Goal: Transaction & Acquisition: Book appointment/travel/reservation

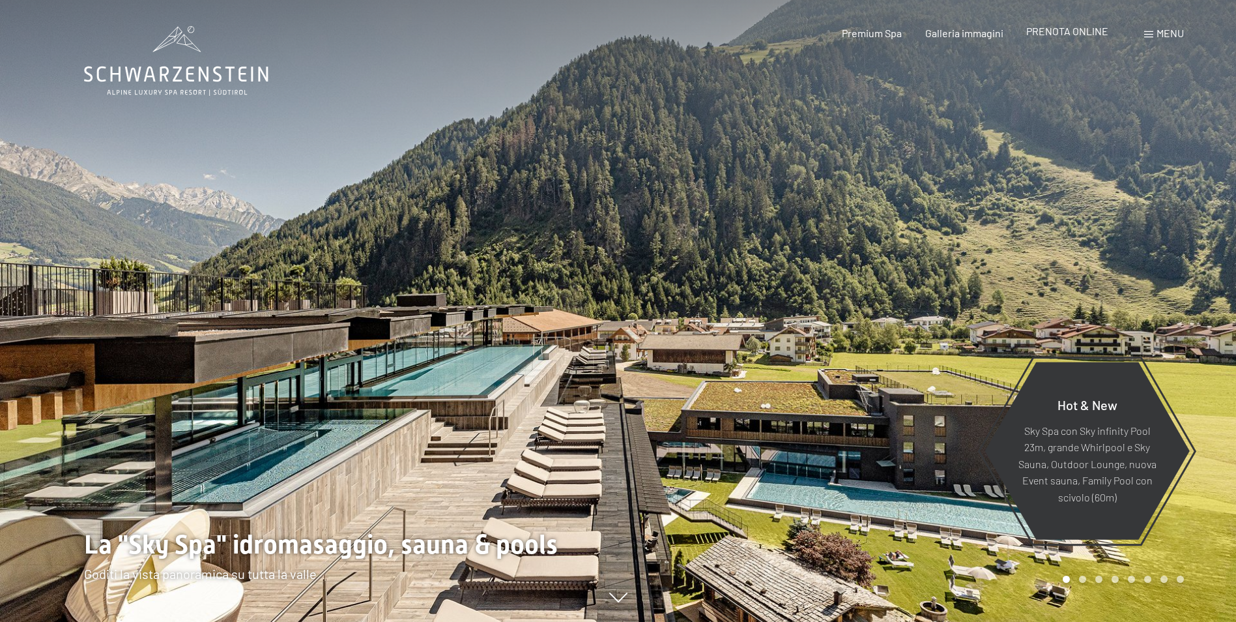
click at [1086, 31] on span "PRENOTA ONLINE" at bounding box center [1067, 31] width 82 height 12
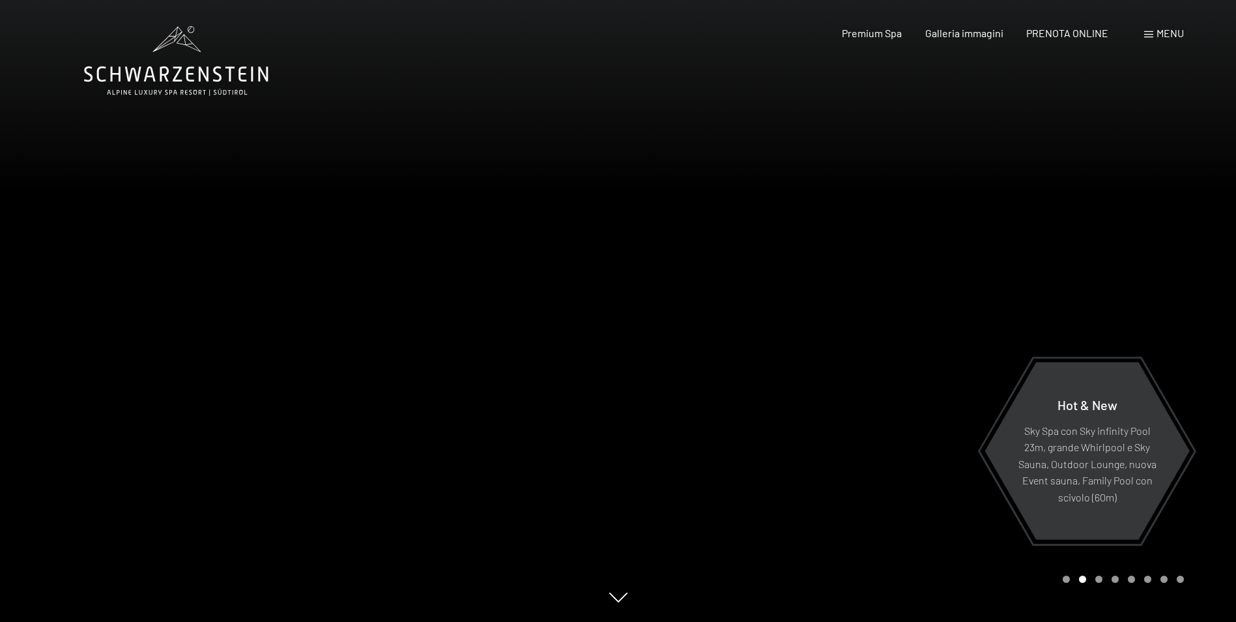
click at [1214, 222] on div at bounding box center [927, 311] width 618 height 622
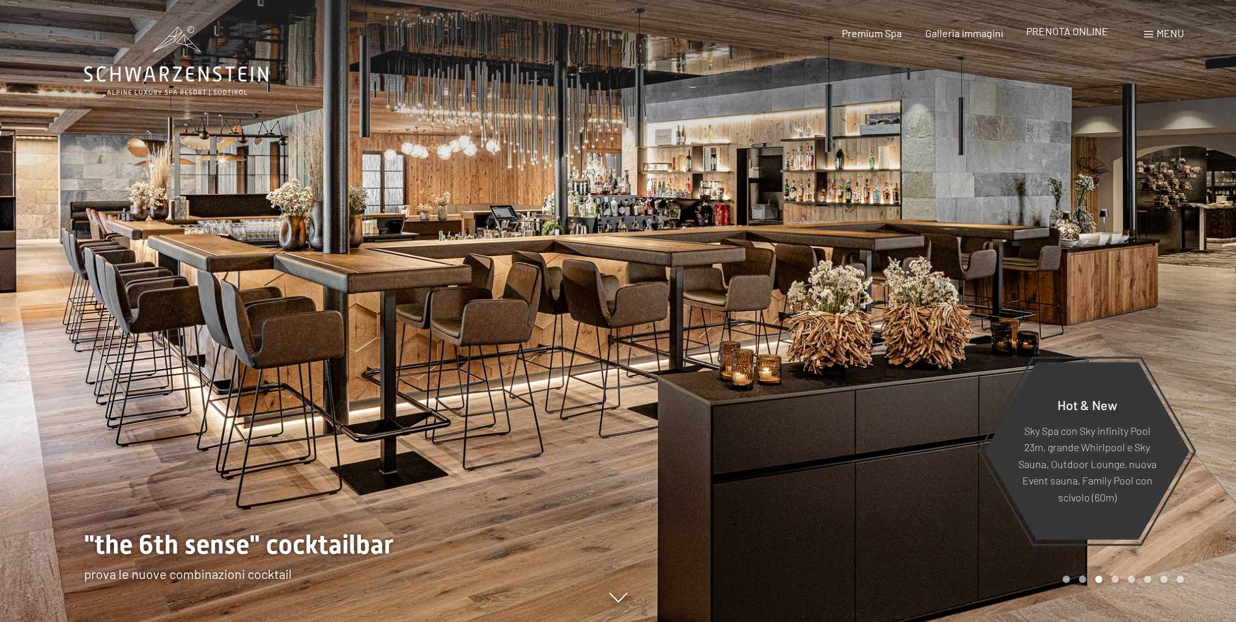
click at [1075, 36] on span "PRENOTA ONLINE" at bounding box center [1067, 31] width 82 height 12
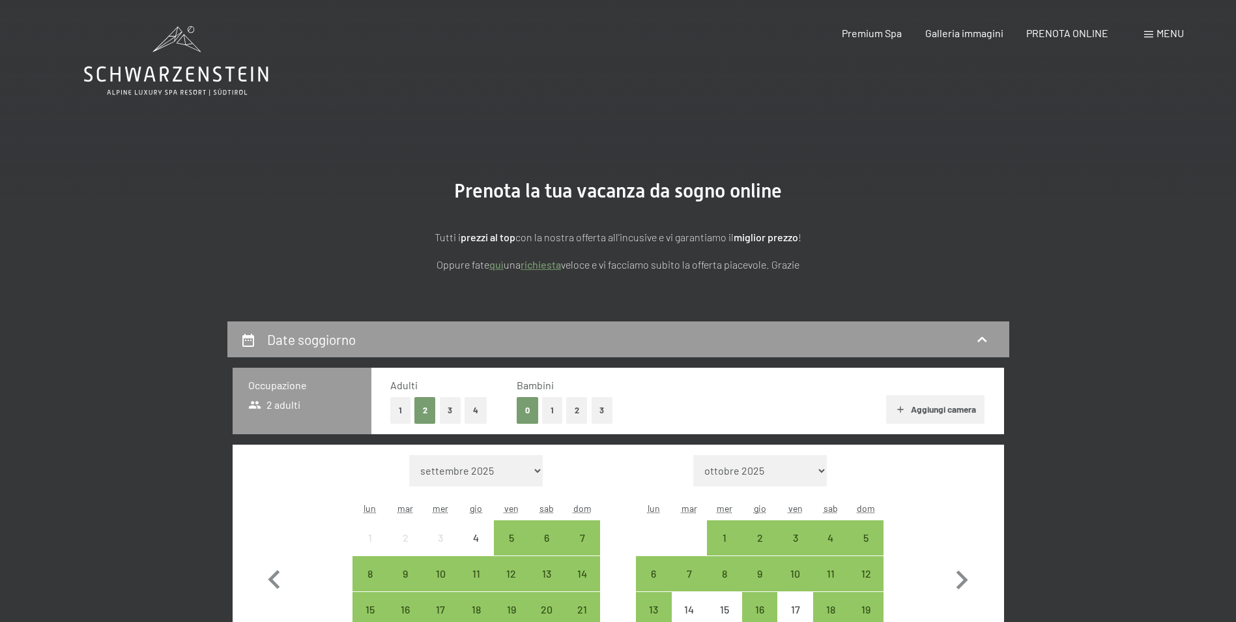
drag, startPoint x: 1235, startPoint y: 249, endPoint x: 1246, endPoint y: 330, distance: 82.1
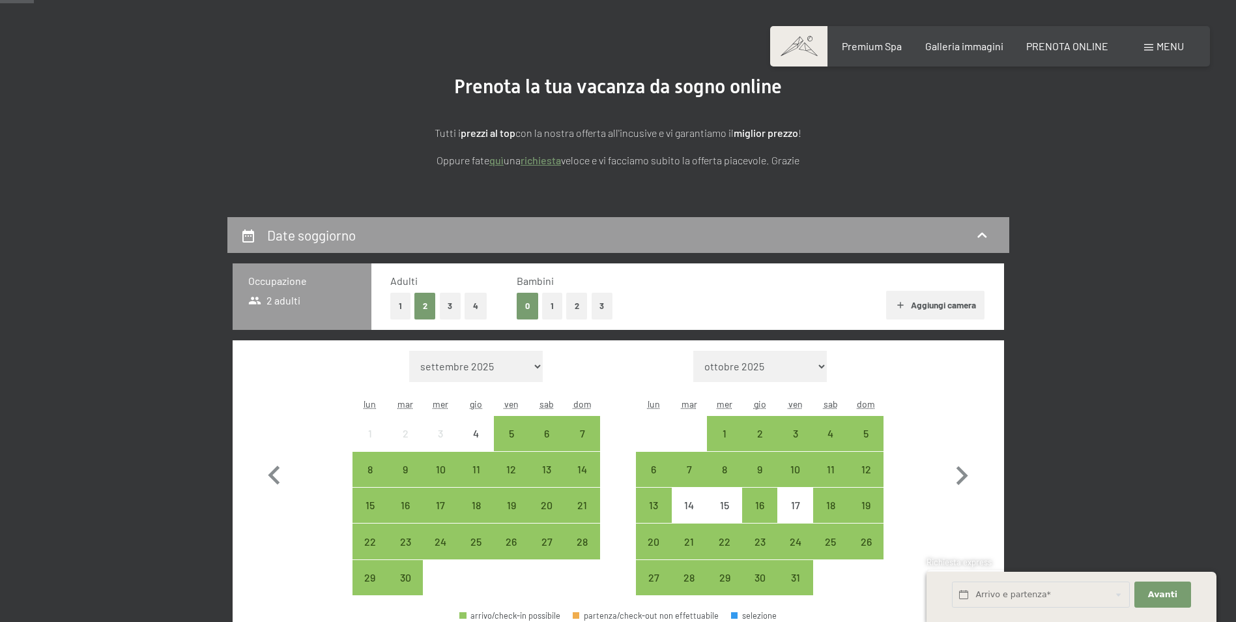
scroll to position [139, 0]
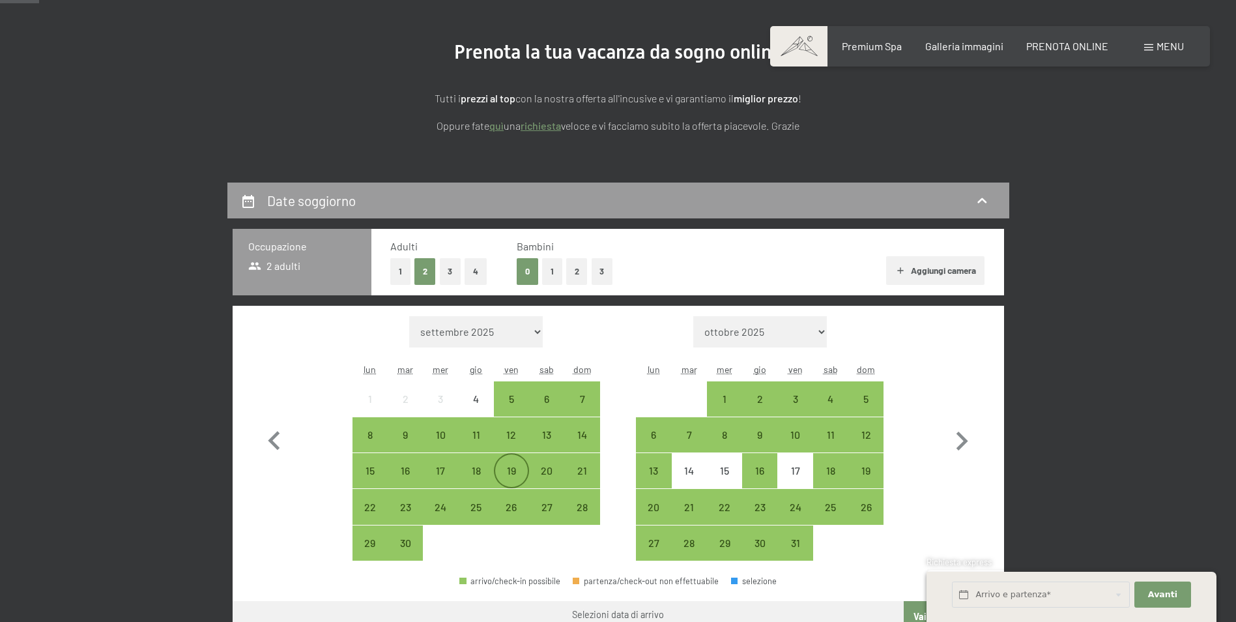
click at [508, 472] on div "19" at bounding box center [511, 481] width 33 height 33
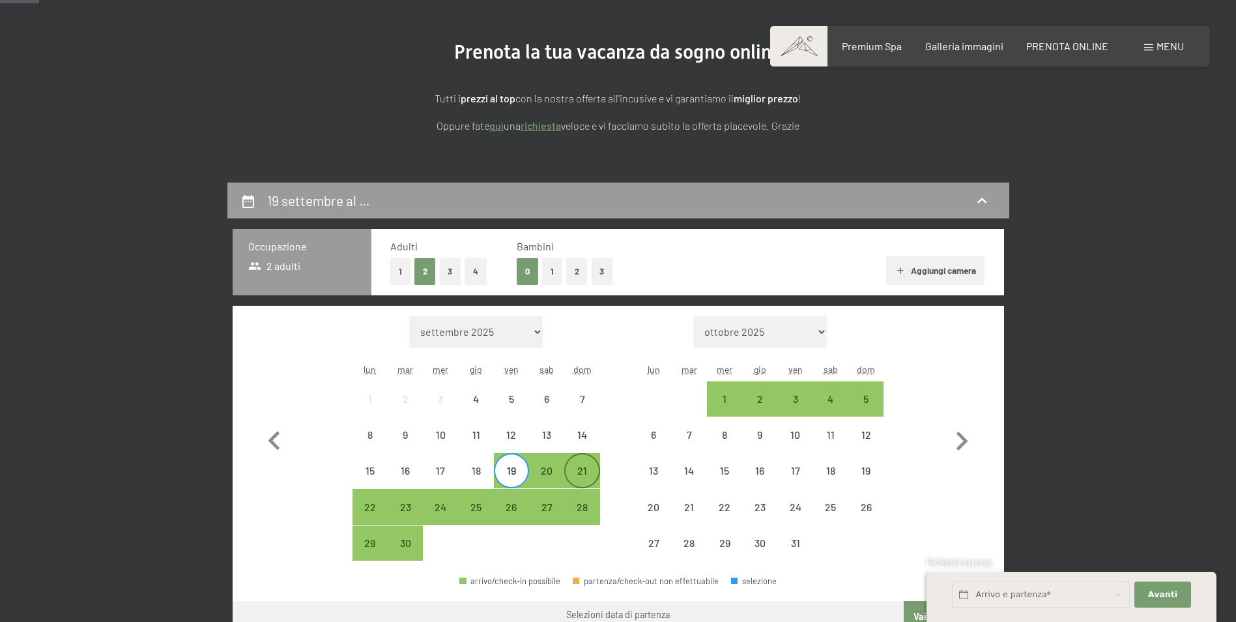
click at [589, 472] on div "21" at bounding box center [582, 481] width 33 height 33
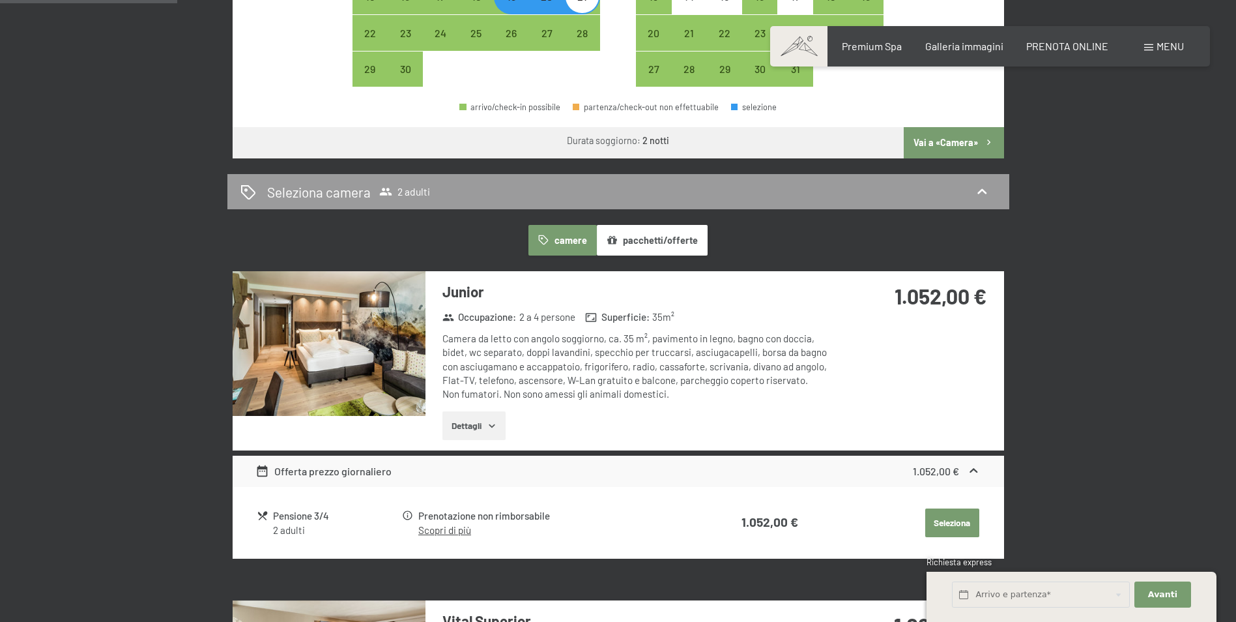
scroll to position [639, 0]
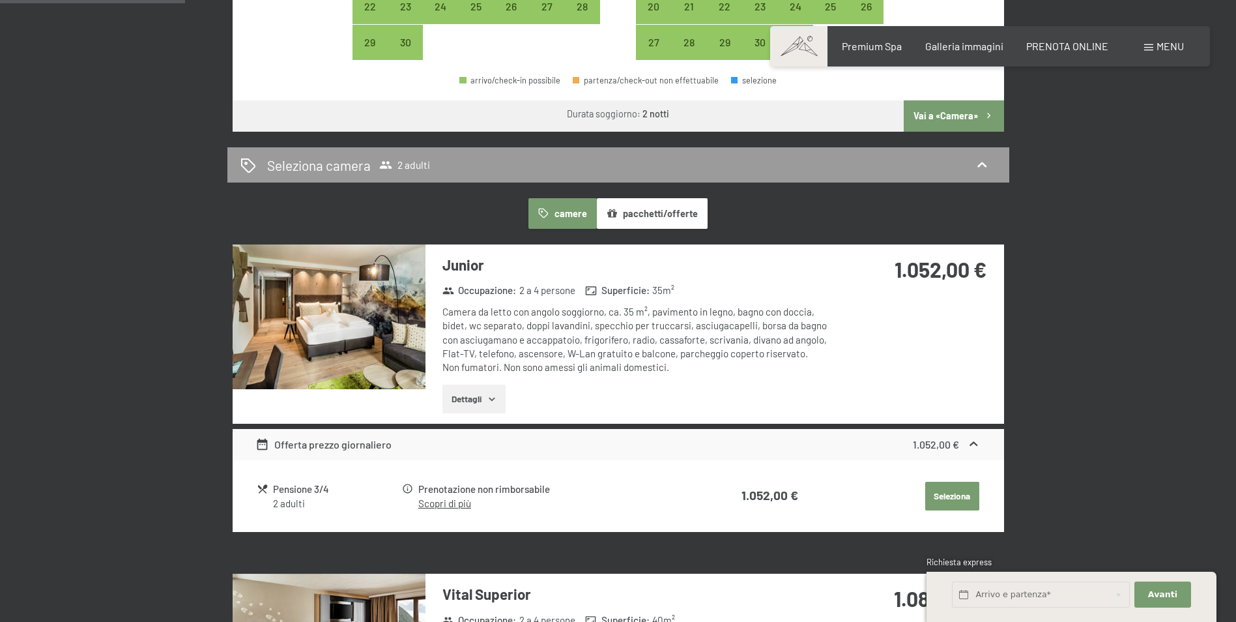
click at [469, 401] on button "Dettagli" at bounding box center [473, 398] width 63 height 29
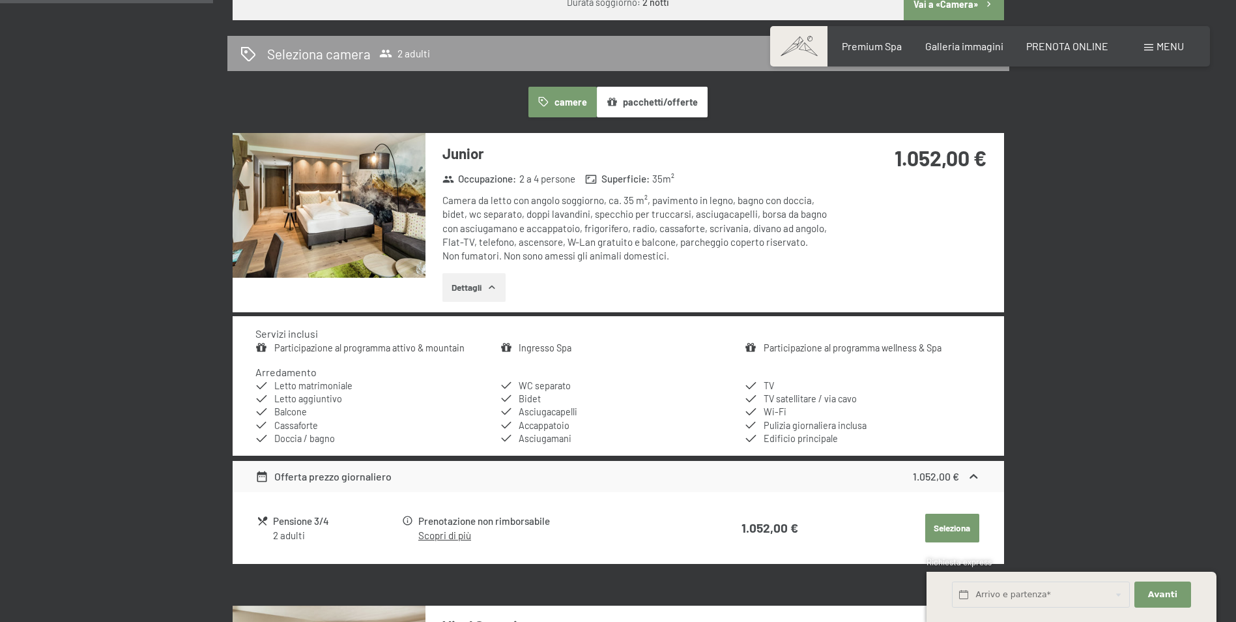
scroll to position [762, 0]
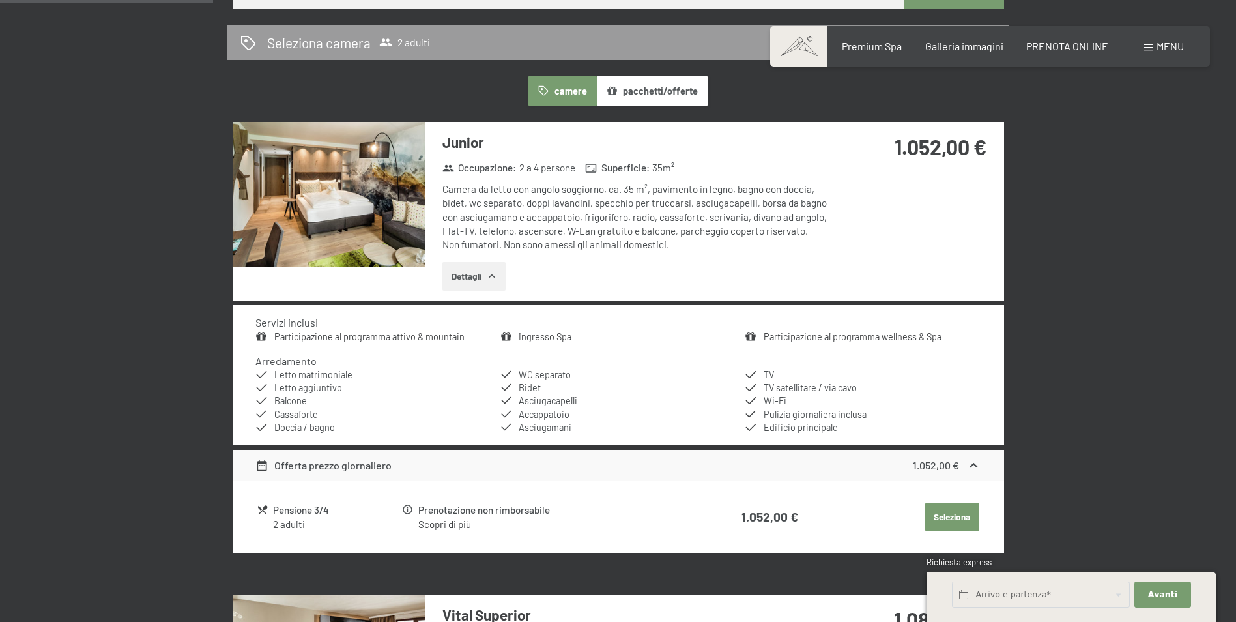
click at [352, 212] on img at bounding box center [329, 194] width 193 height 145
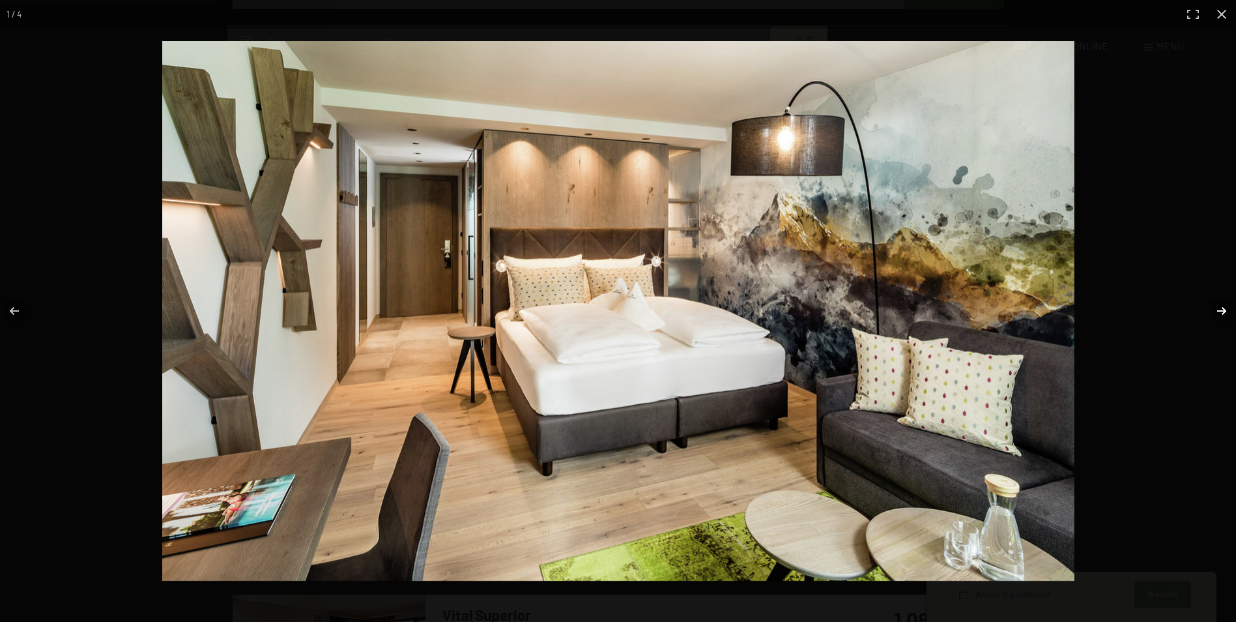
click at [1222, 311] on button "button" at bounding box center [1214, 310] width 46 height 65
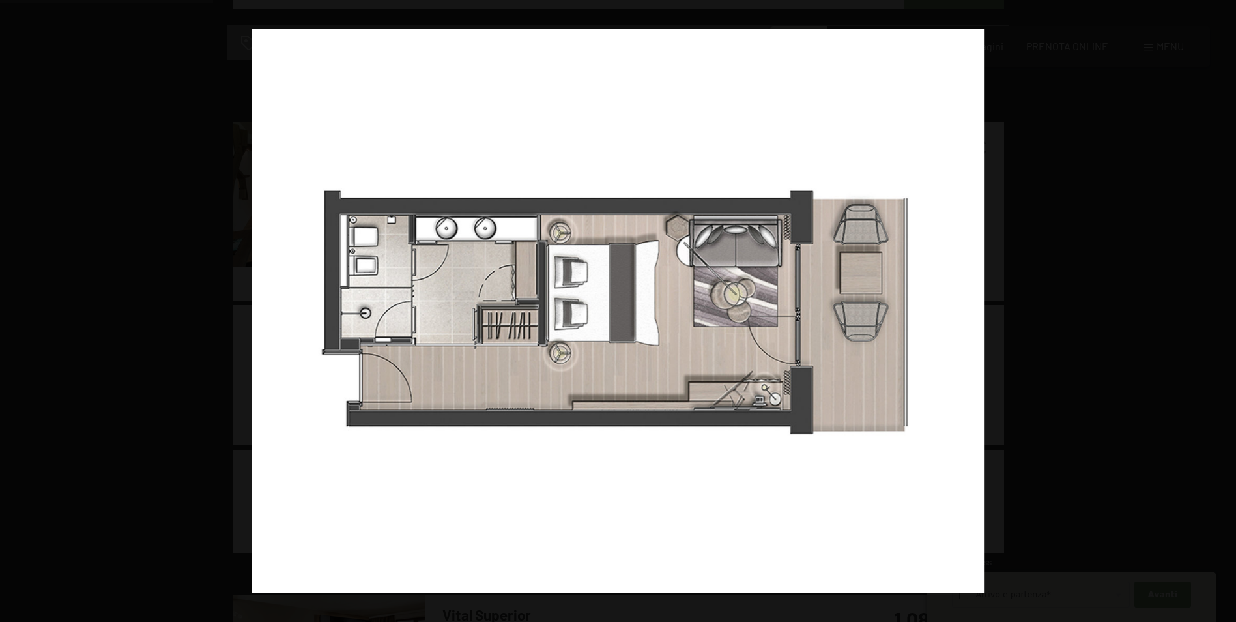
click at [1222, 311] on button "button" at bounding box center [1214, 310] width 46 height 65
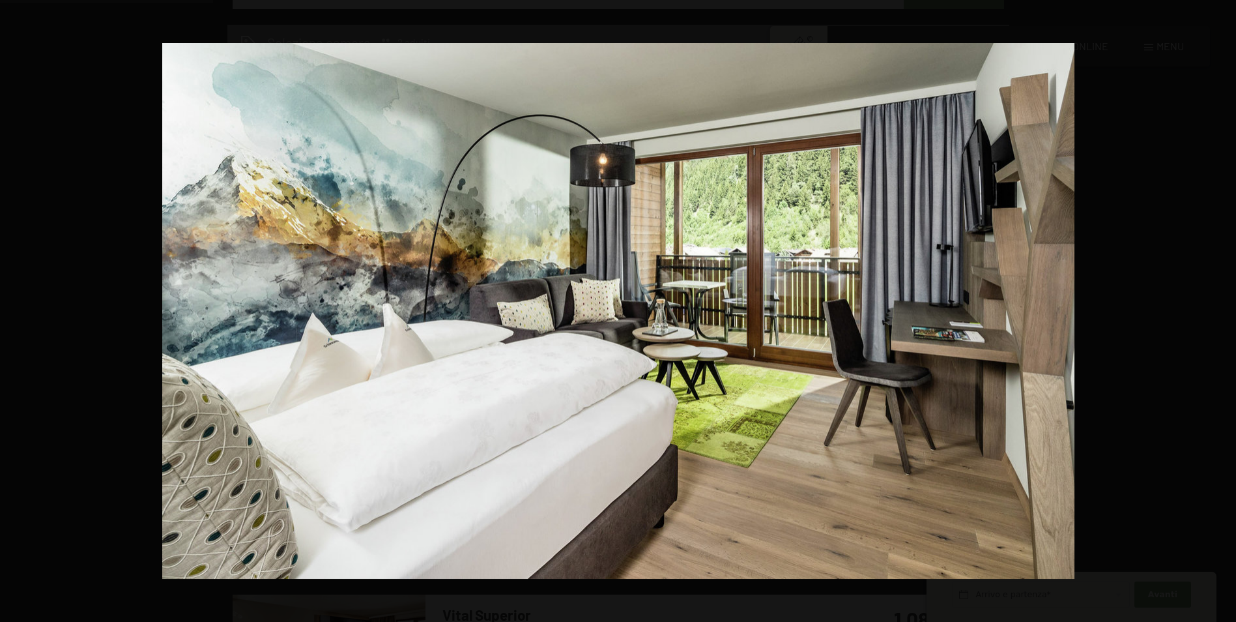
click at [1222, 311] on button "button" at bounding box center [1214, 310] width 46 height 65
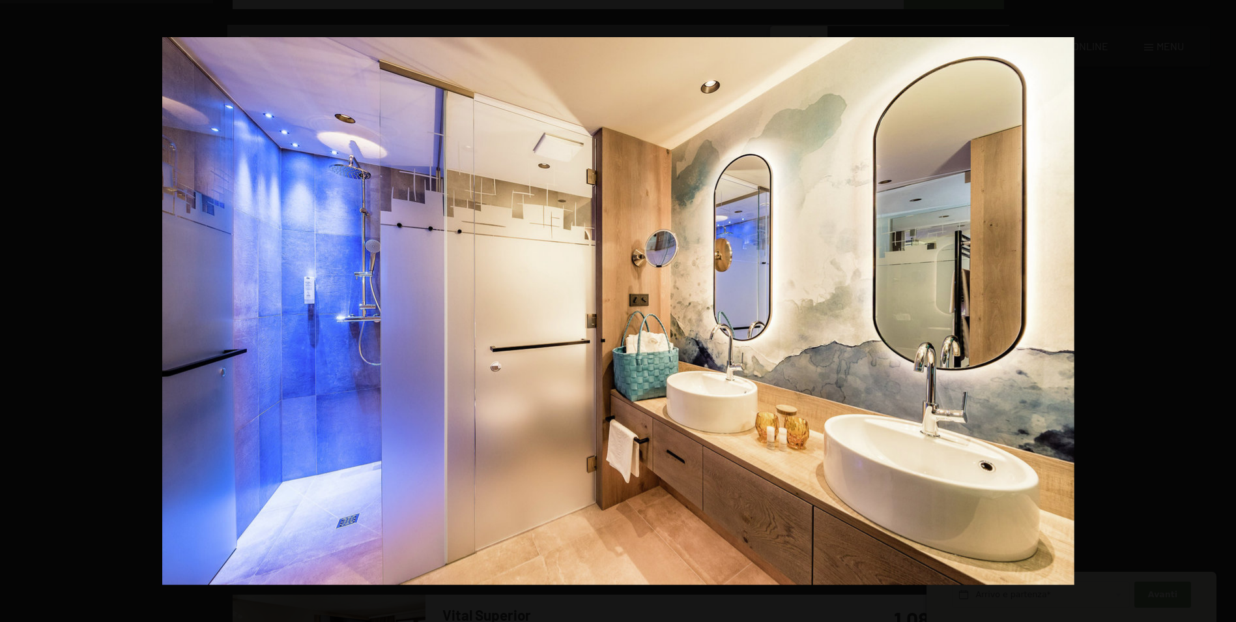
click at [1222, 311] on button "button" at bounding box center [1214, 310] width 46 height 65
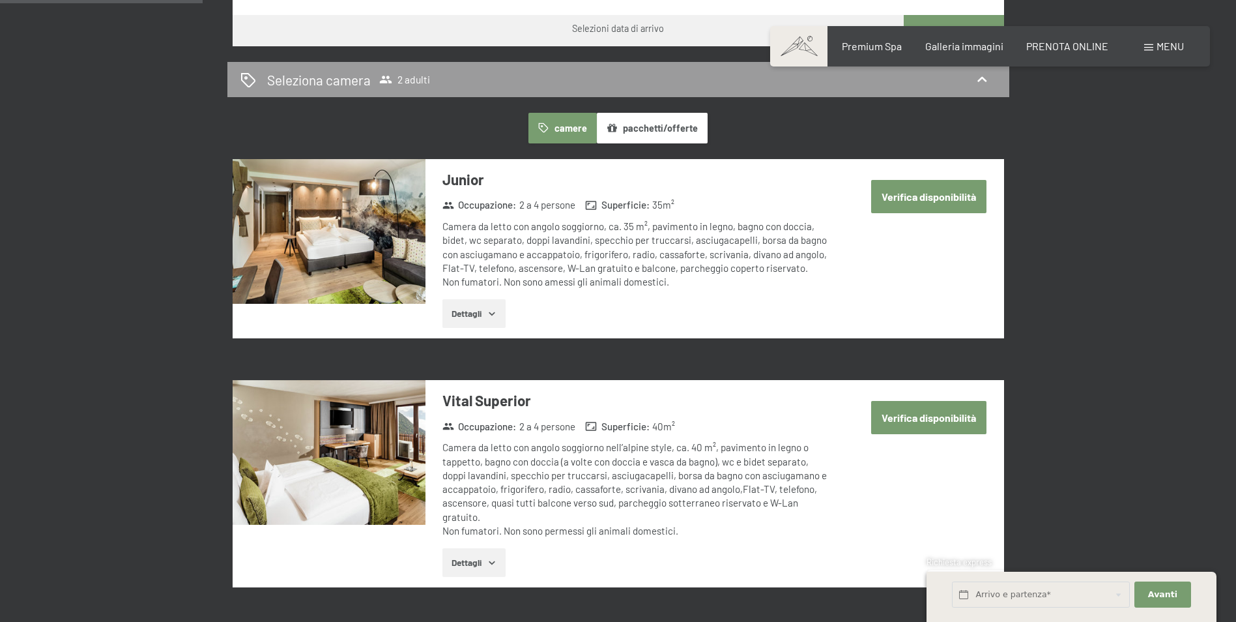
scroll to position [181, 0]
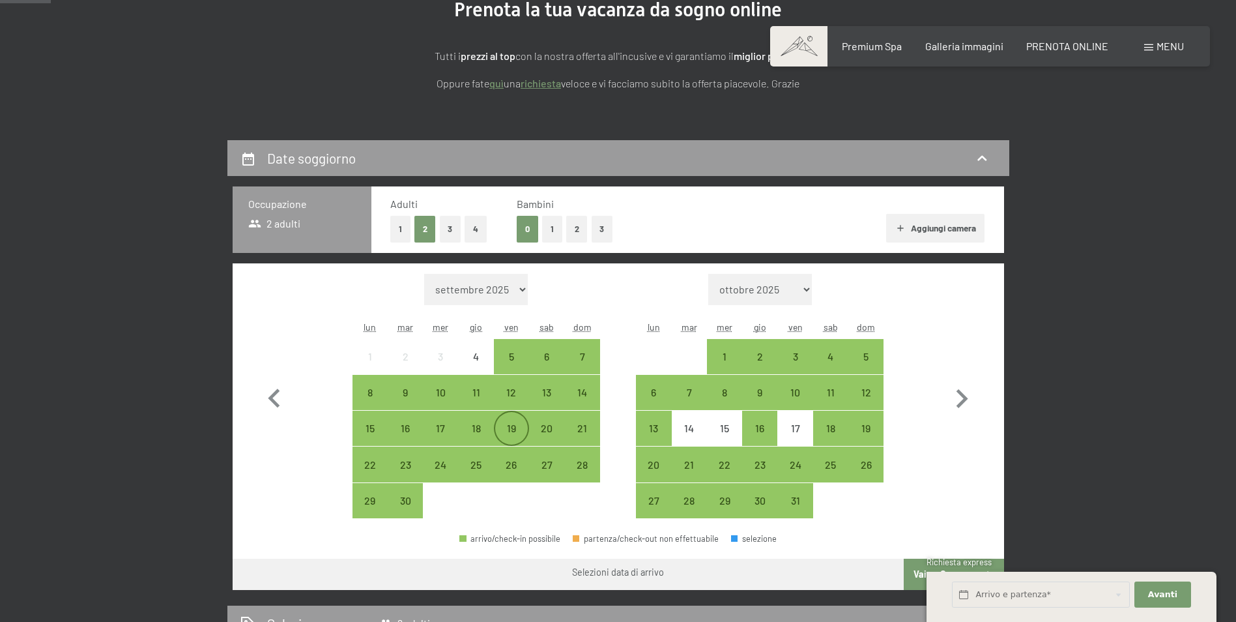
click at [509, 431] on div "19" at bounding box center [511, 439] width 33 height 33
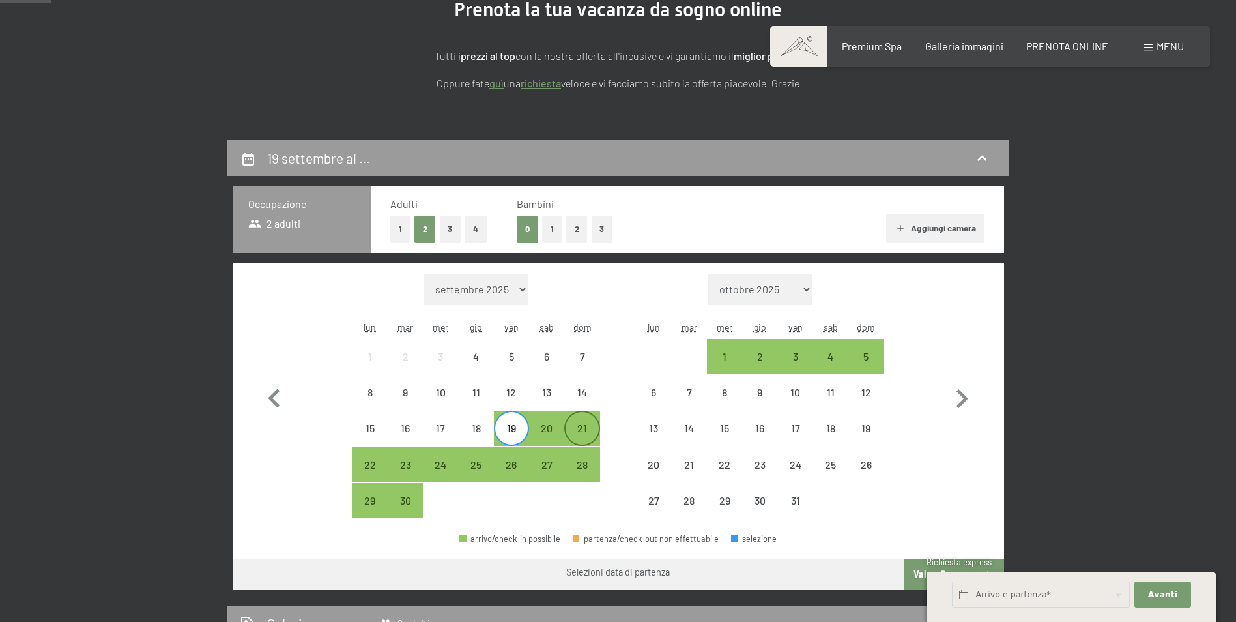
click at [579, 425] on div "21" at bounding box center [582, 439] width 33 height 33
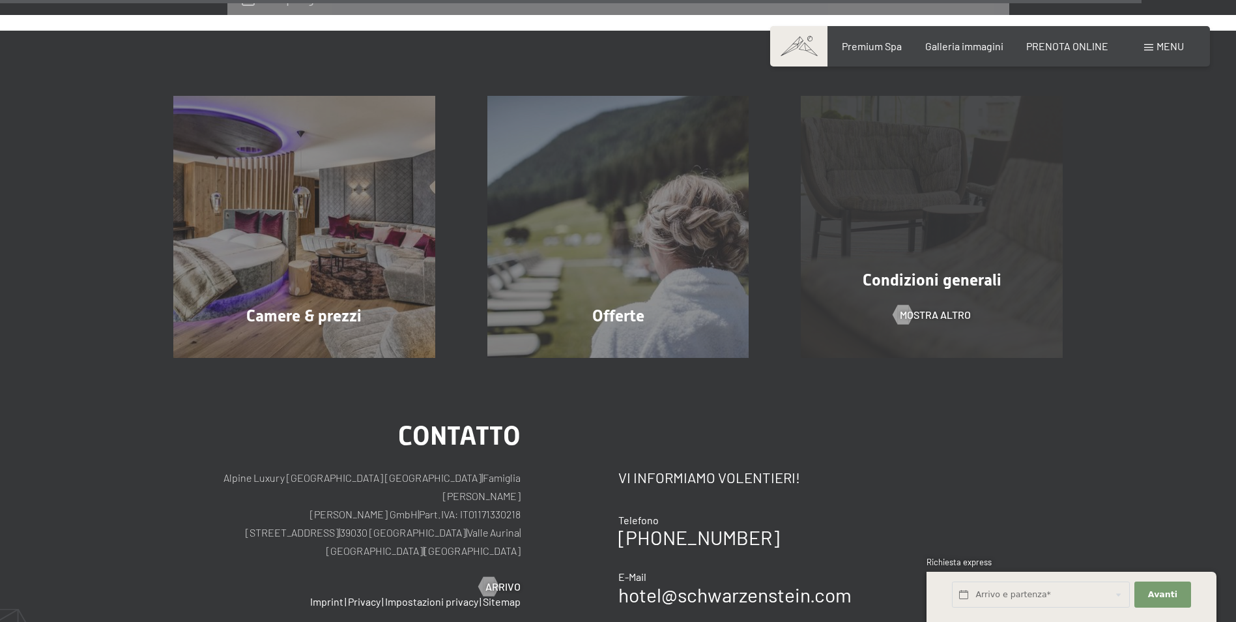
scroll to position [3885, 0]
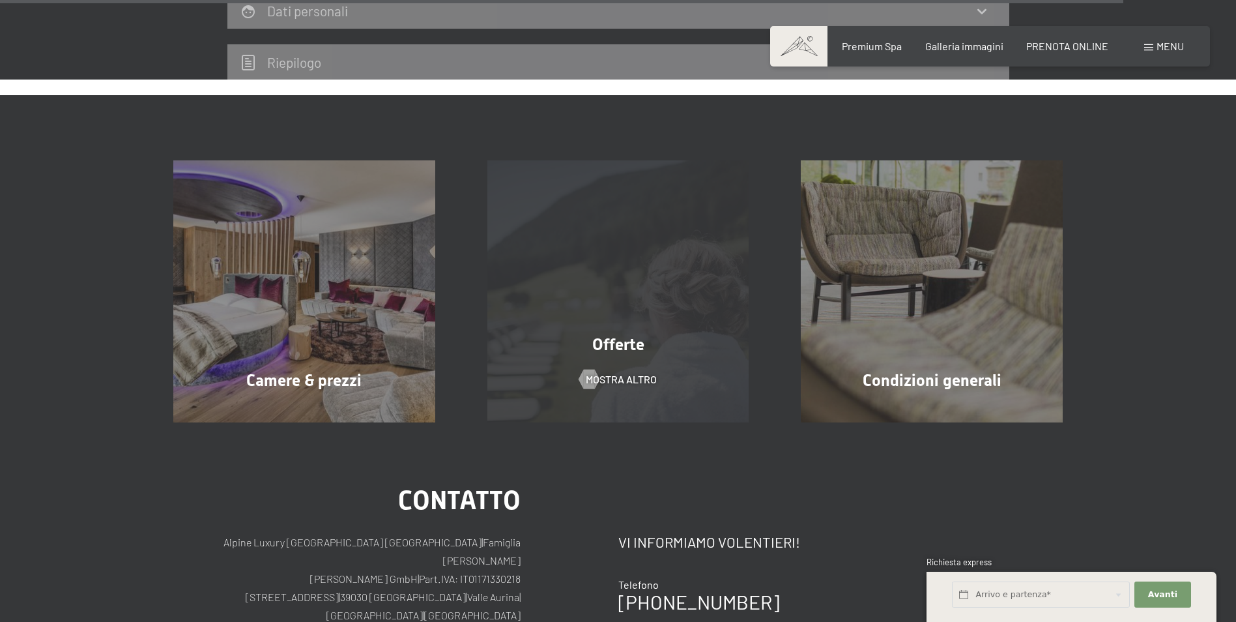
click at [608, 336] on span "Offerte" at bounding box center [618, 344] width 52 height 19
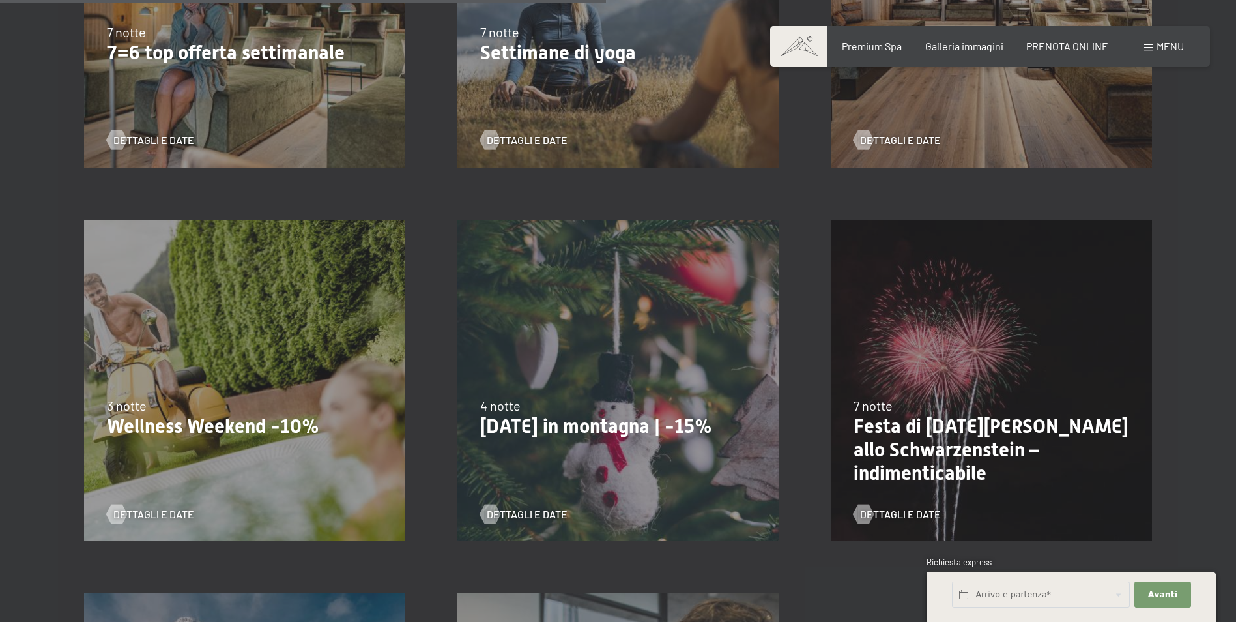
scroll to position [1306, 0]
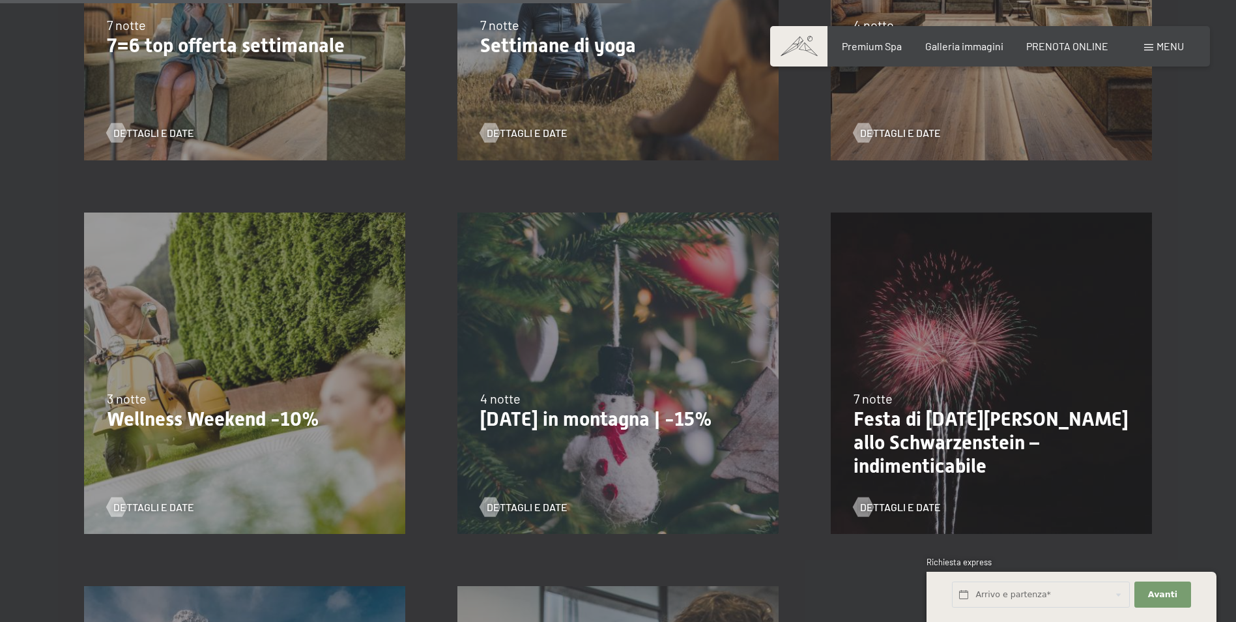
click at [169, 416] on p "Wellness Weekend -10%" at bounding box center [245, 418] width 276 height 23
click at [190, 429] on p "Wellness Weekend -10%" at bounding box center [245, 418] width 276 height 23
click at [173, 504] on span "Dettagli e Date" at bounding box center [166, 507] width 81 height 14
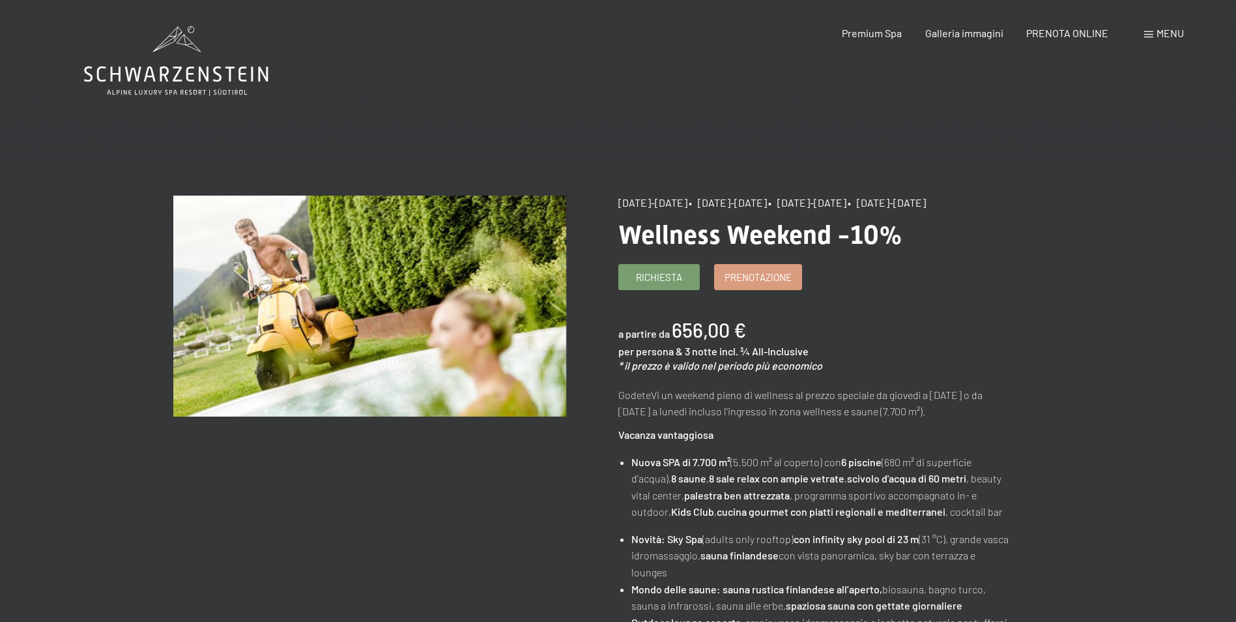
click at [749, 282] on span "Prenotazione" at bounding box center [758, 275] width 67 height 14
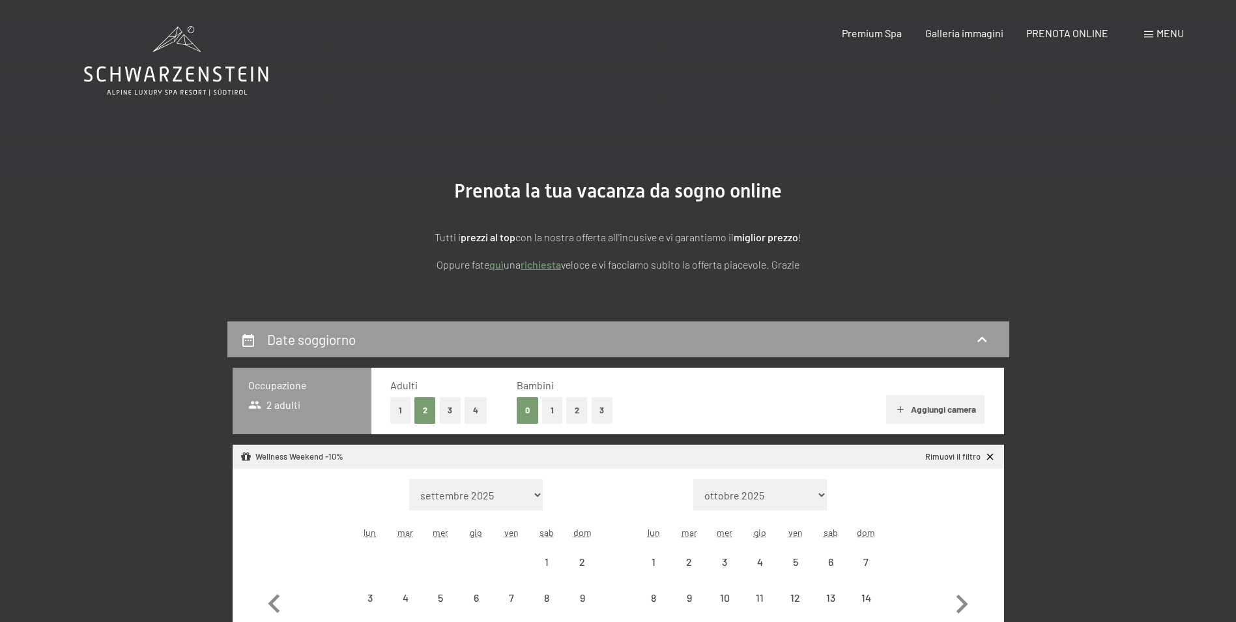
select select "2025-11-01"
select select "2025-12-01"
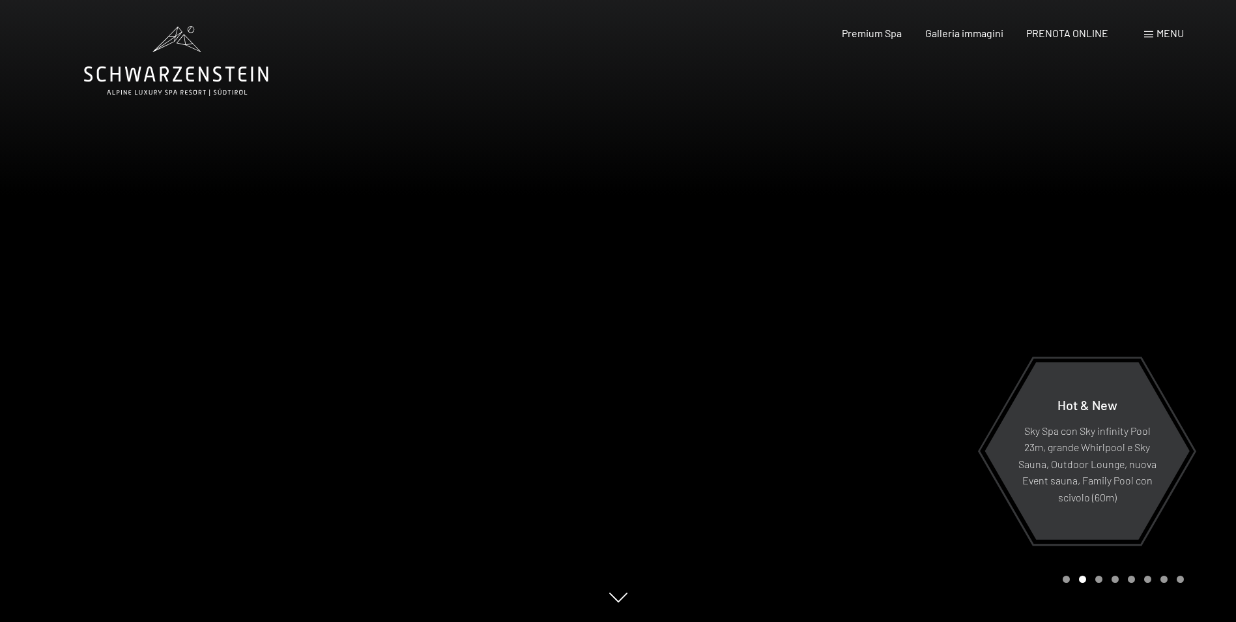
drag, startPoint x: 705, startPoint y: 434, endPoint x: 693, endPoint y: 274, distance: 160.1
click at [693, 274] on div at bounding box center [927, 311] width 618 height 622
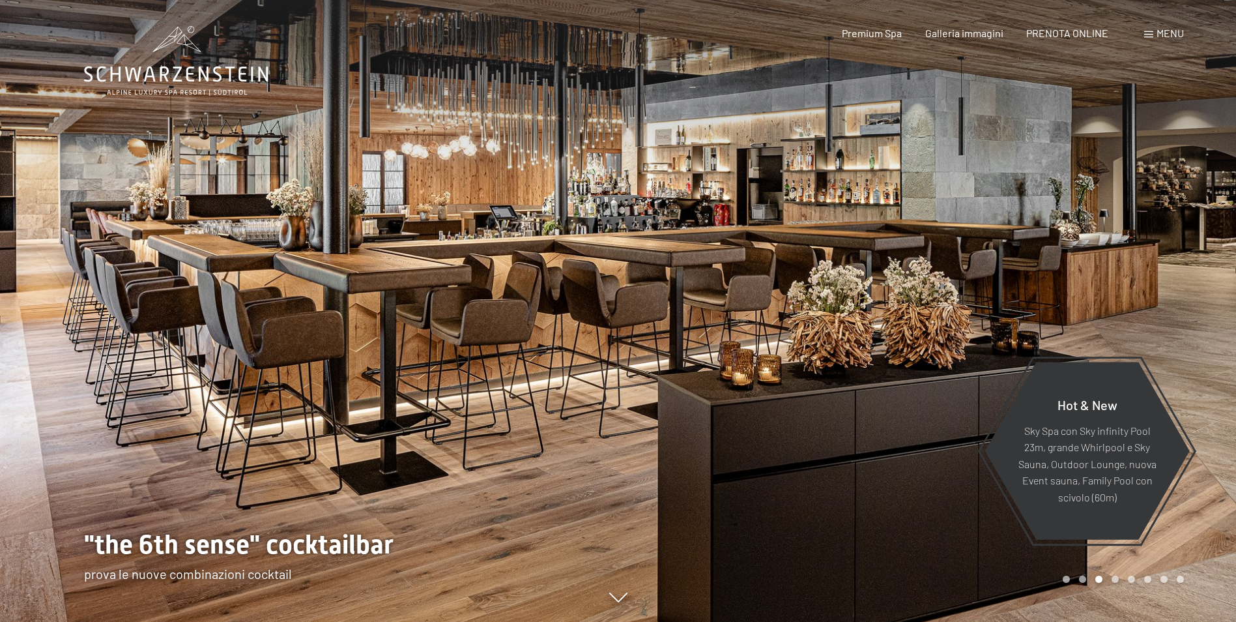
click at [461, 318] on div at bounding box center [309, 311] width 618 height 622
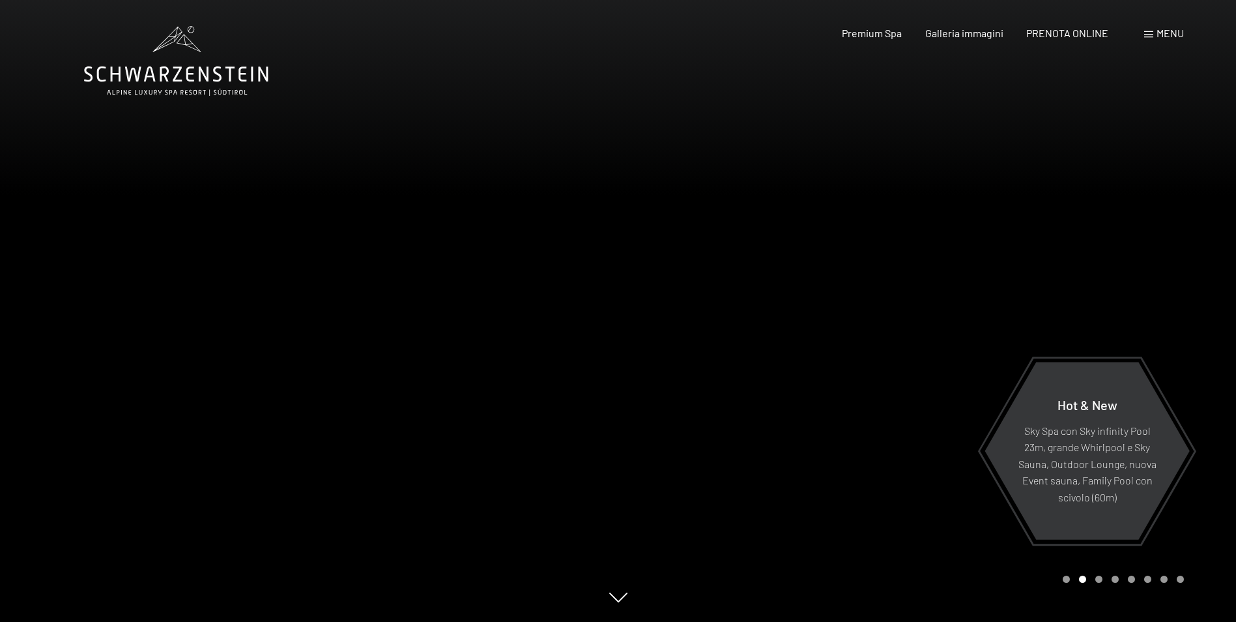
click at [695, 338] on div at bounding box center [927, 311] width 618 height 622
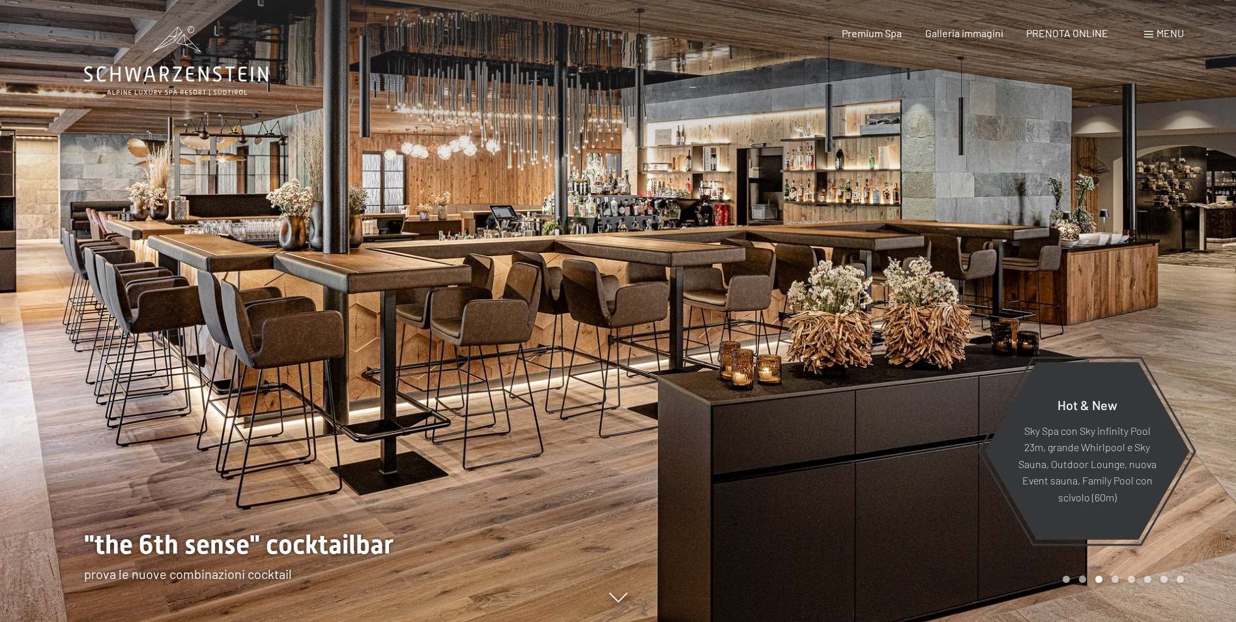
click at [634, 282] on div at bounding box center [927, 311] width 618 height 622
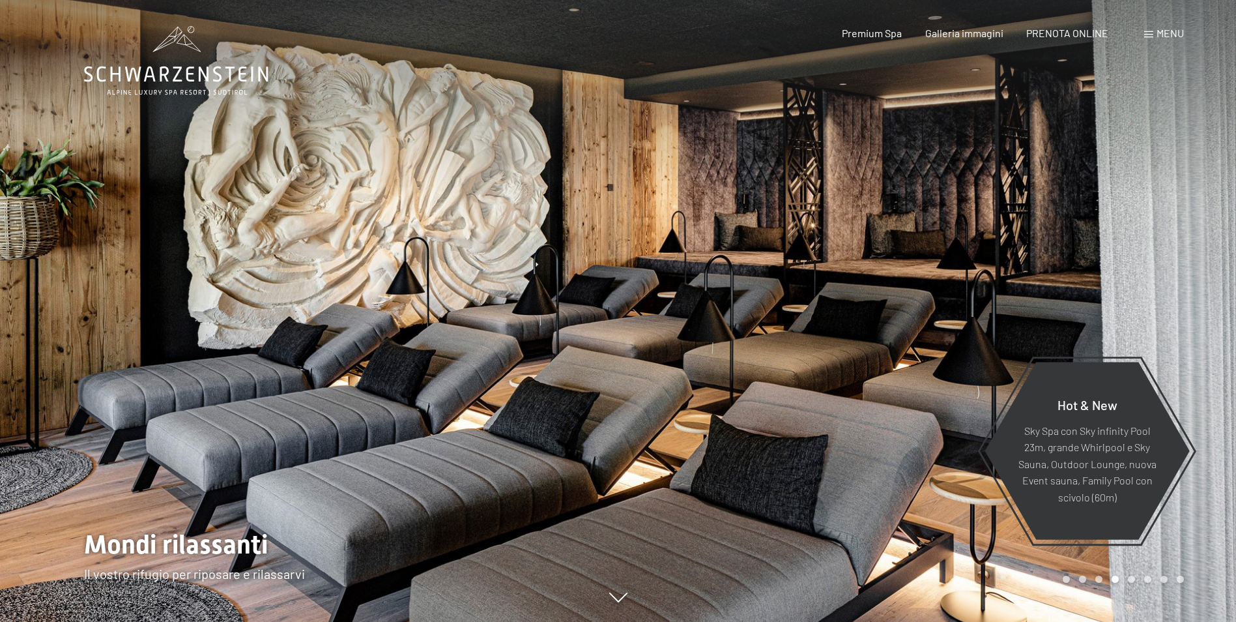
click at [639, 278] on div at bounding box center [927, 311] width 618 height 622
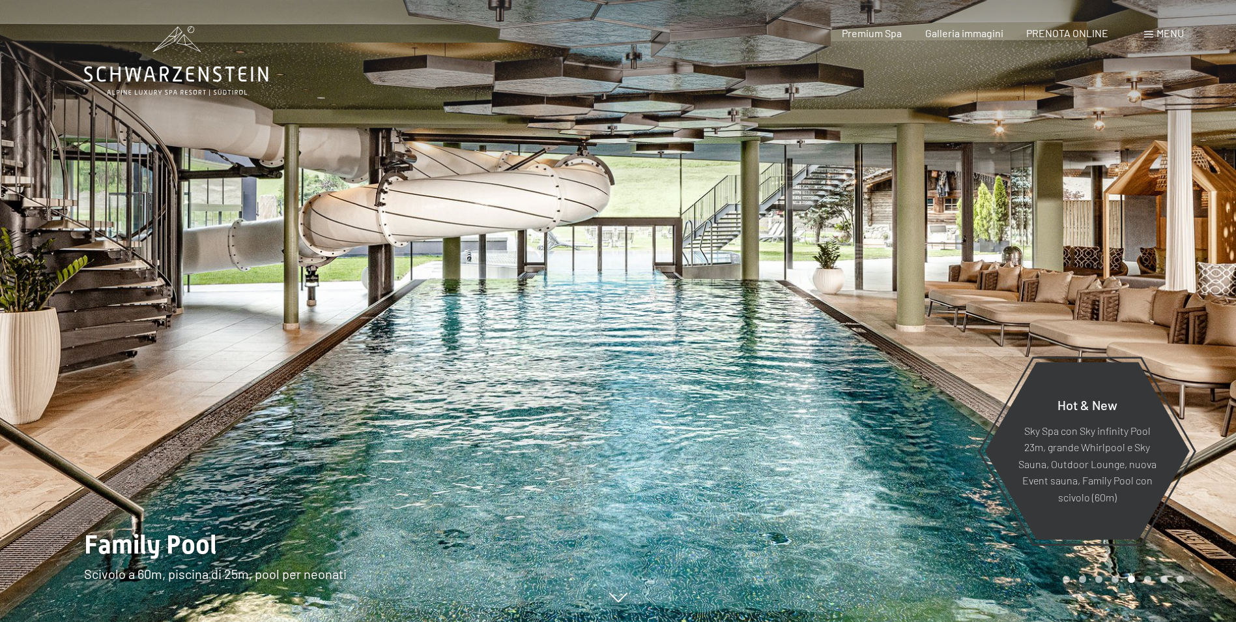
click at [639, 278] on div at bounding box center [927, 311] width 618 height 622
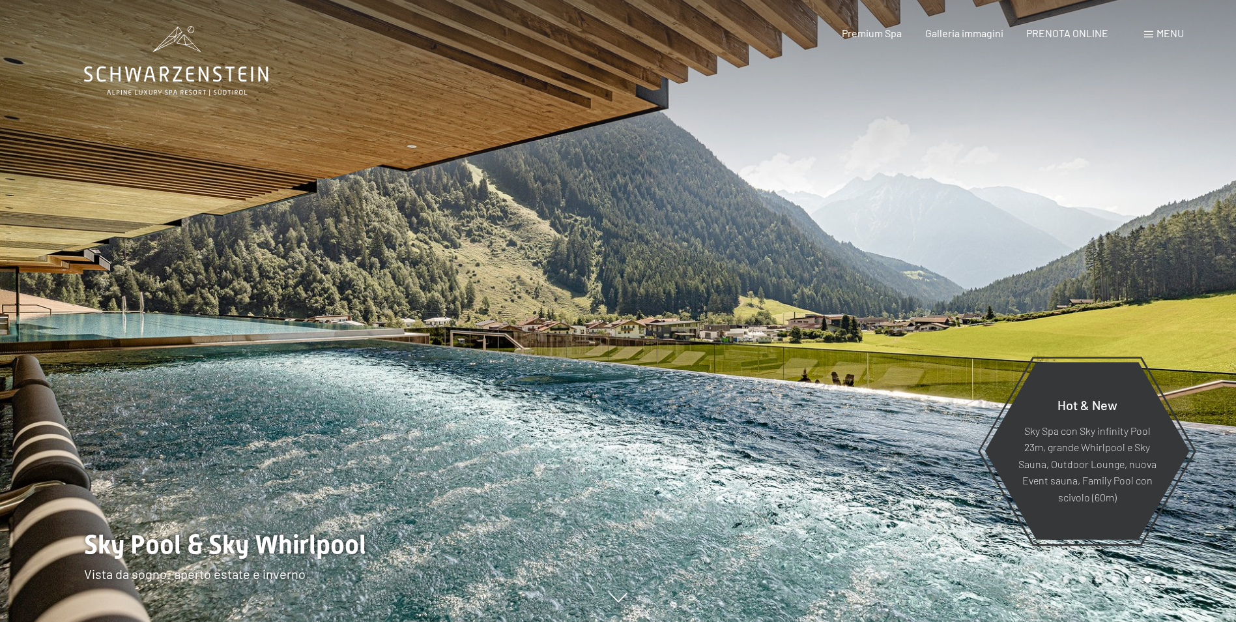
click at [641, 277] on div at bounding box center [927, 311] width 618 height 622
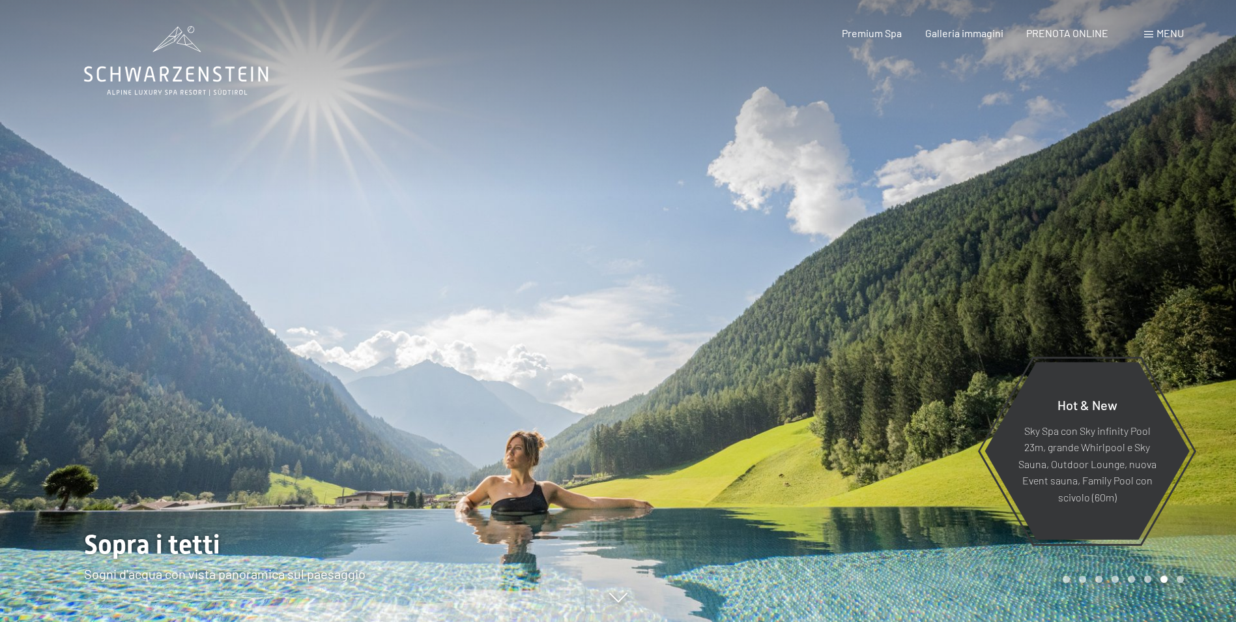
click at [641, 277] on div at bounding box center [927, 311] width 618 height 622
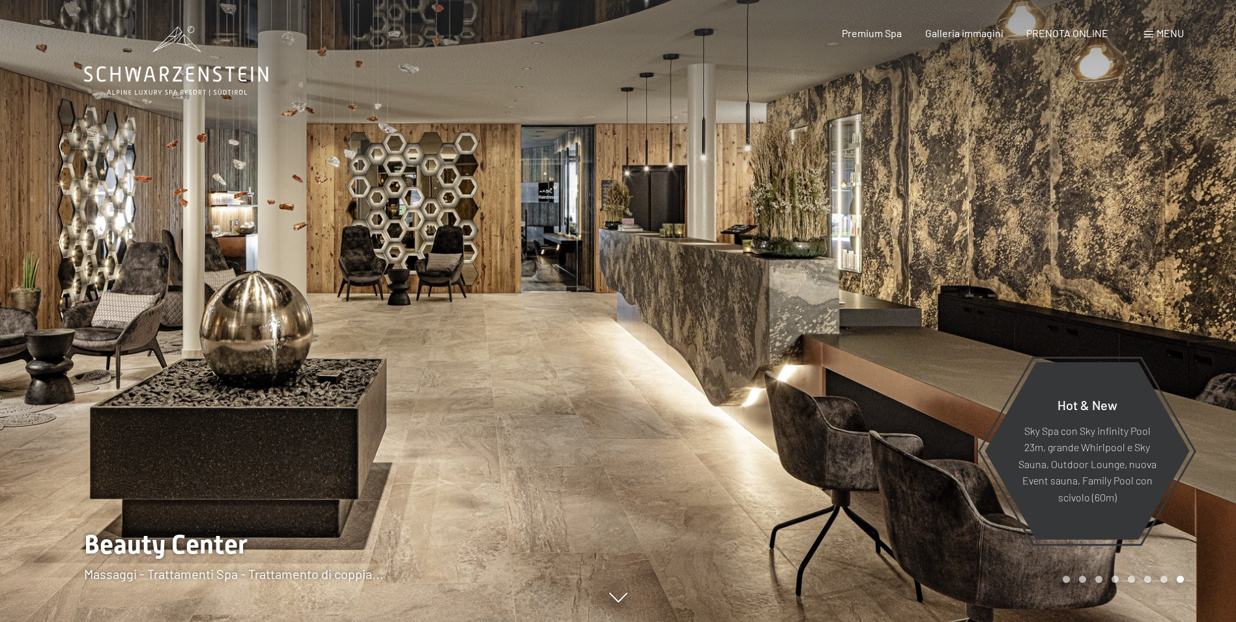
click at [641, 277] on div at bounding box center [927, 311] width 618 height 622
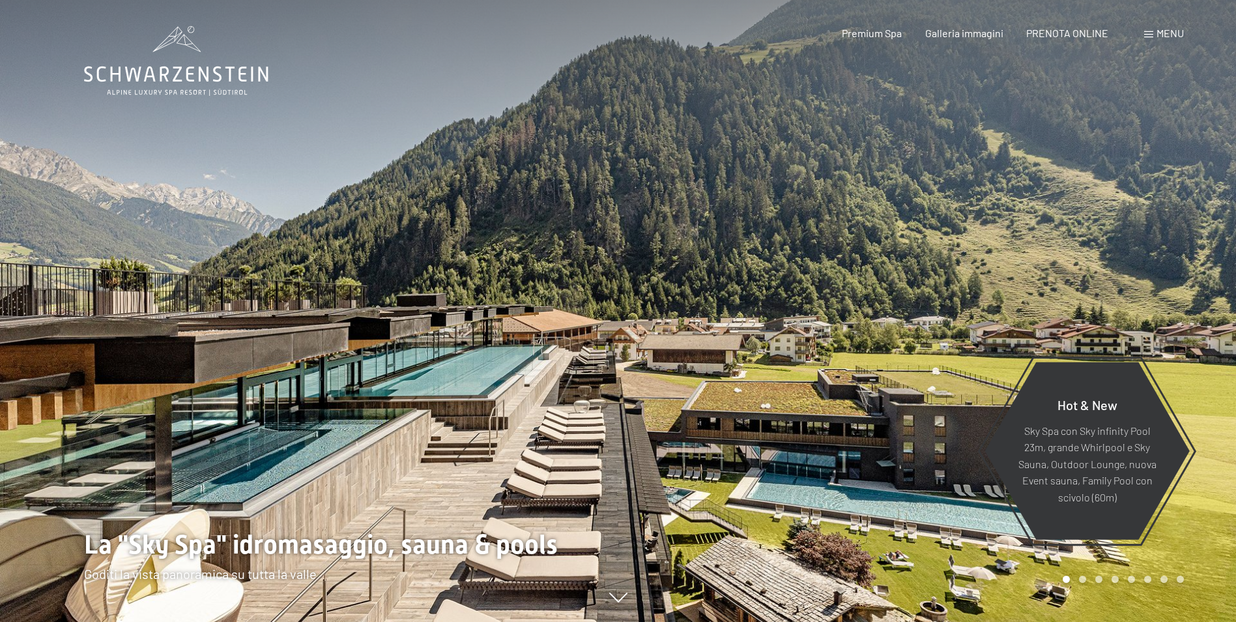
click at [712, 309] on div at bounding box center [927, 311] width 618 height 622
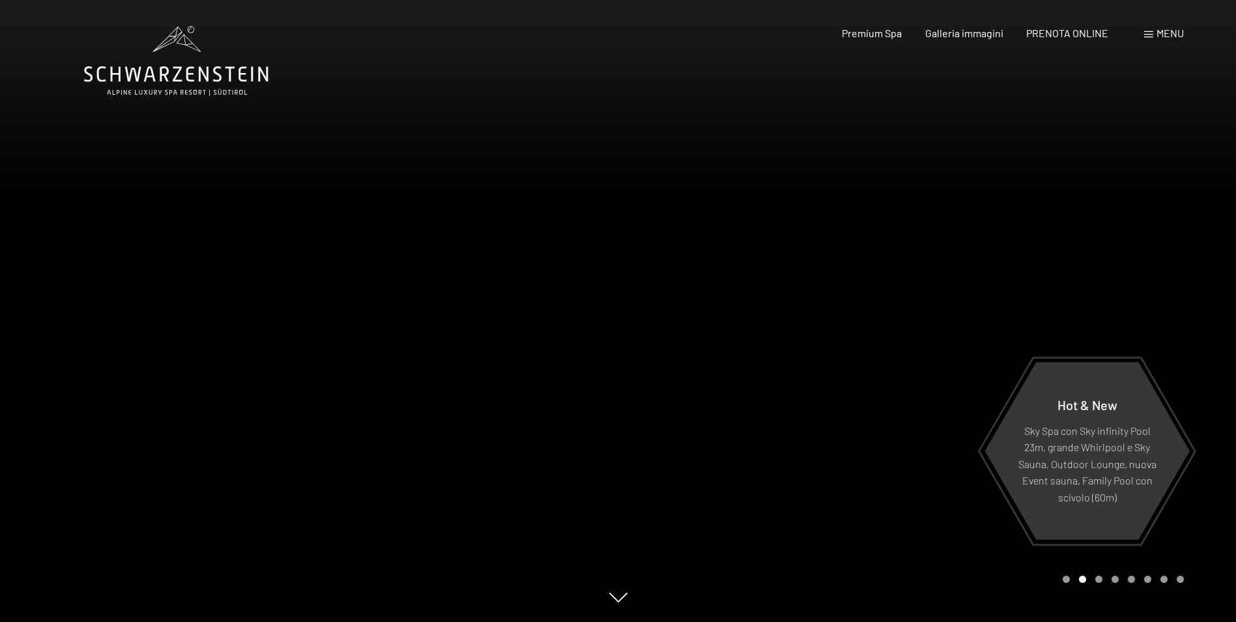
click at [712, 309] on div at bounding box center [927, 311] width 618 height 622
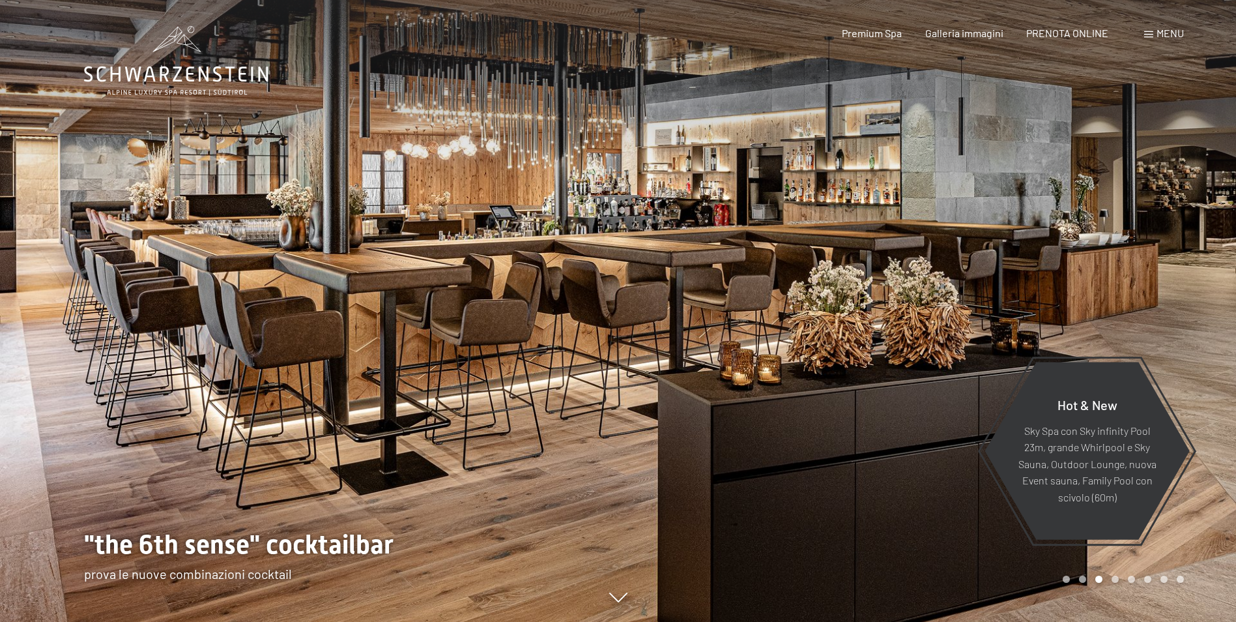
click at [748, 307] on div at bounding box center [927, 311] width 618 height 622
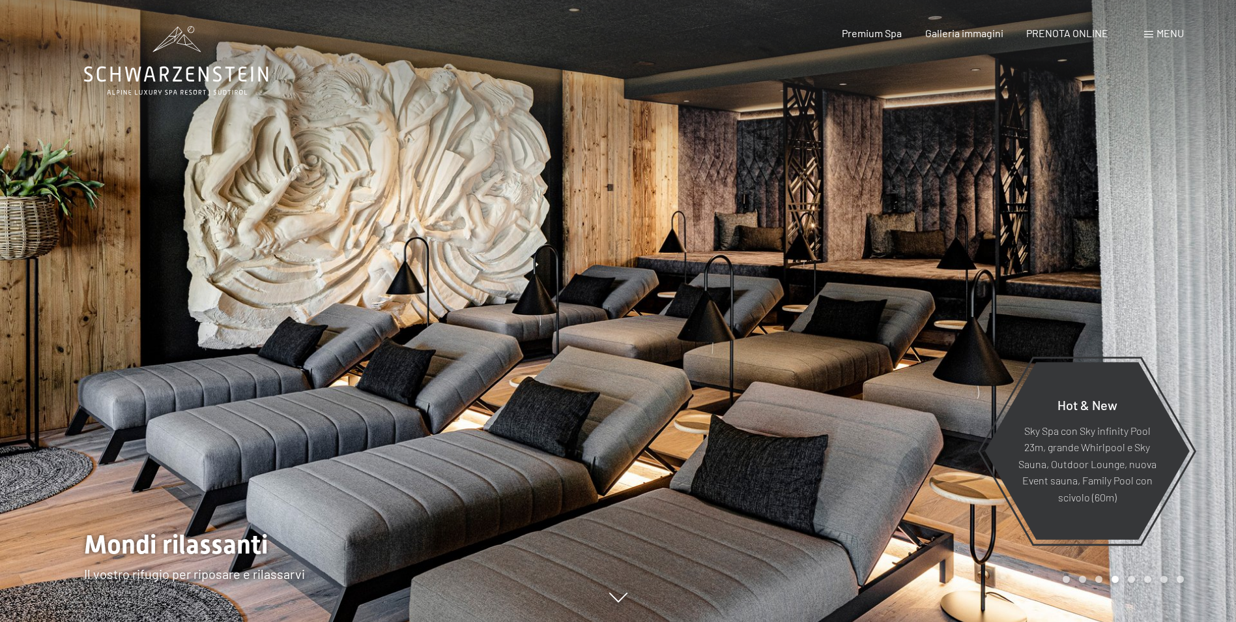
click at [796, 287] on div at bounding box center [927, 311] width 618 height 622
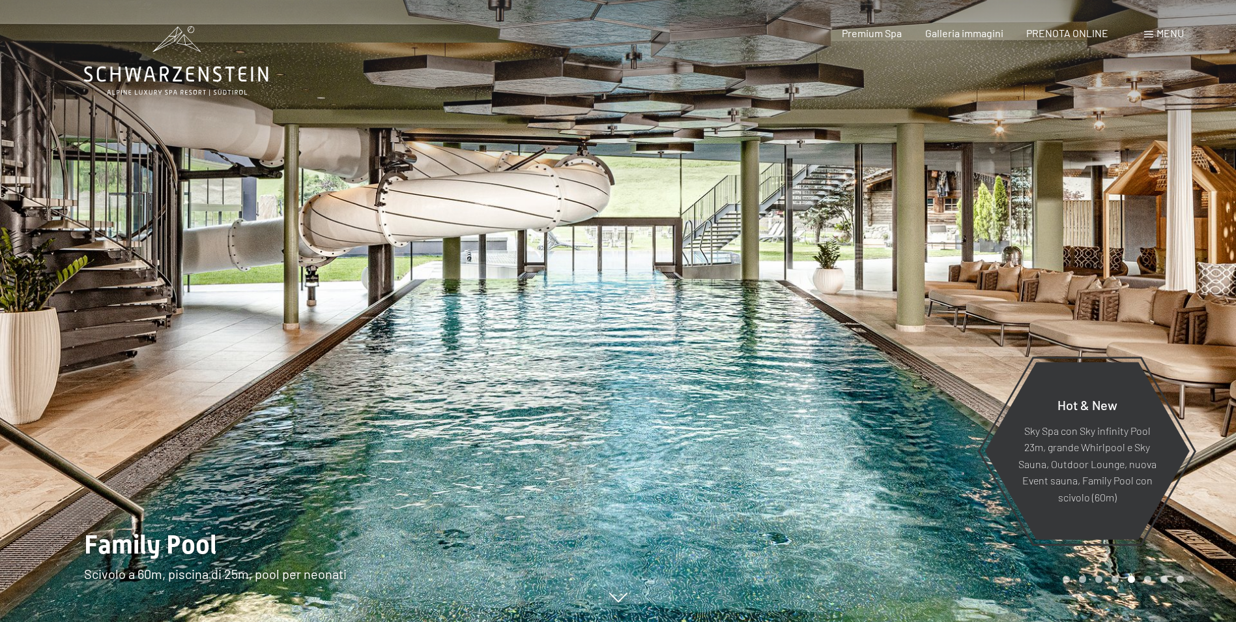
click at [806, 280] on div at bounding box center [927, 311] width 618 height 622
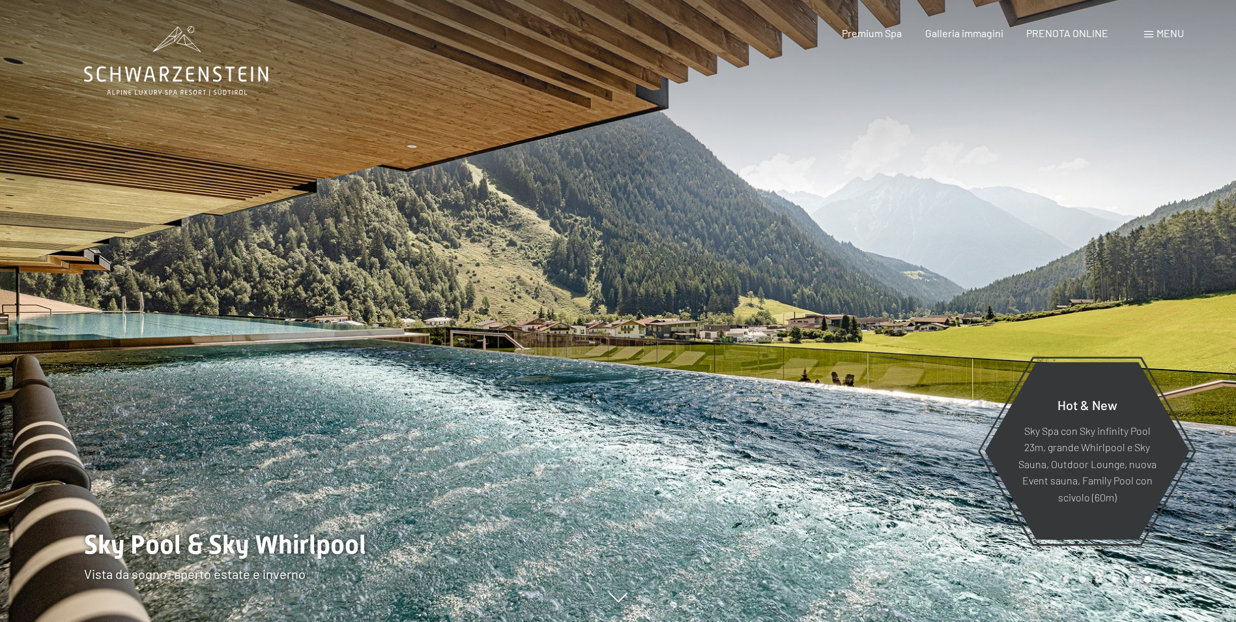
click at [833, 323] on div at bounding box center [927, 311] width 618 height 622
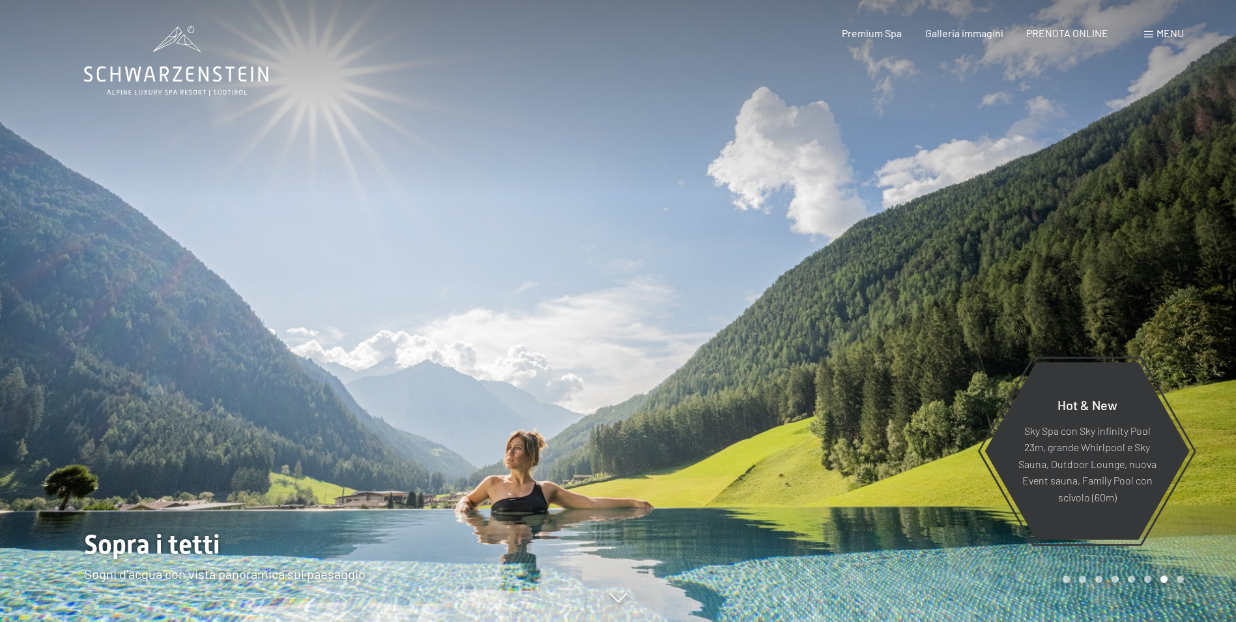
click at [834, 323] on div at bounding box center [927, 311] width 618 height 622
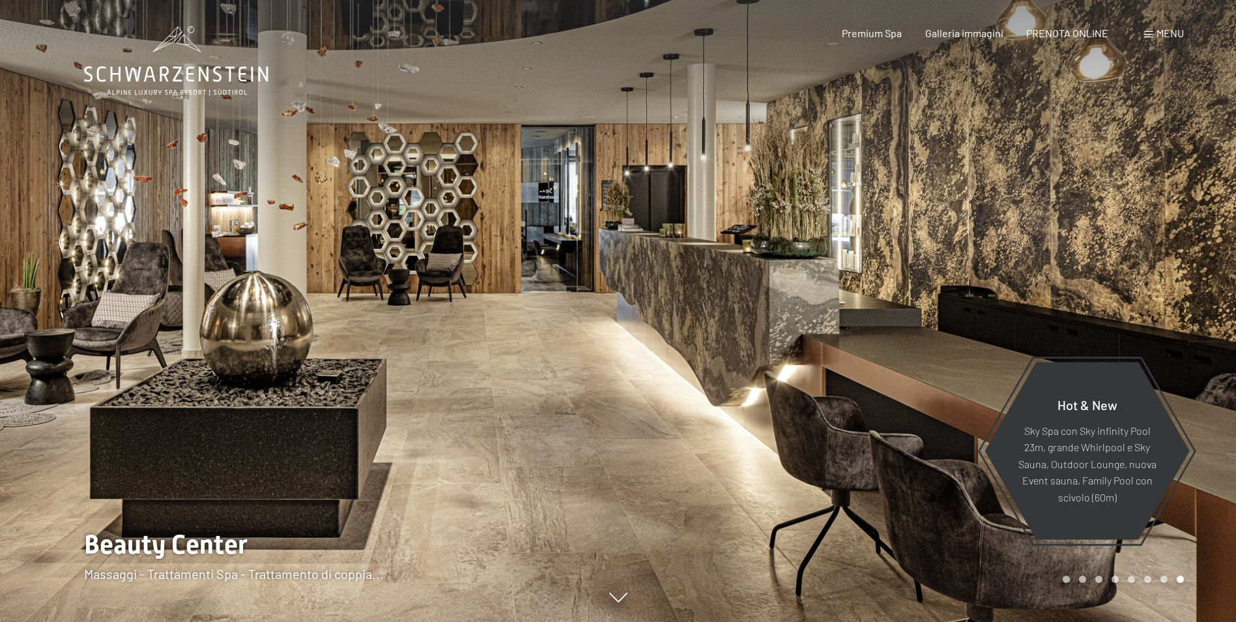
click at [834, 323] on div at bounding box center [927, 311] width 618 height 622
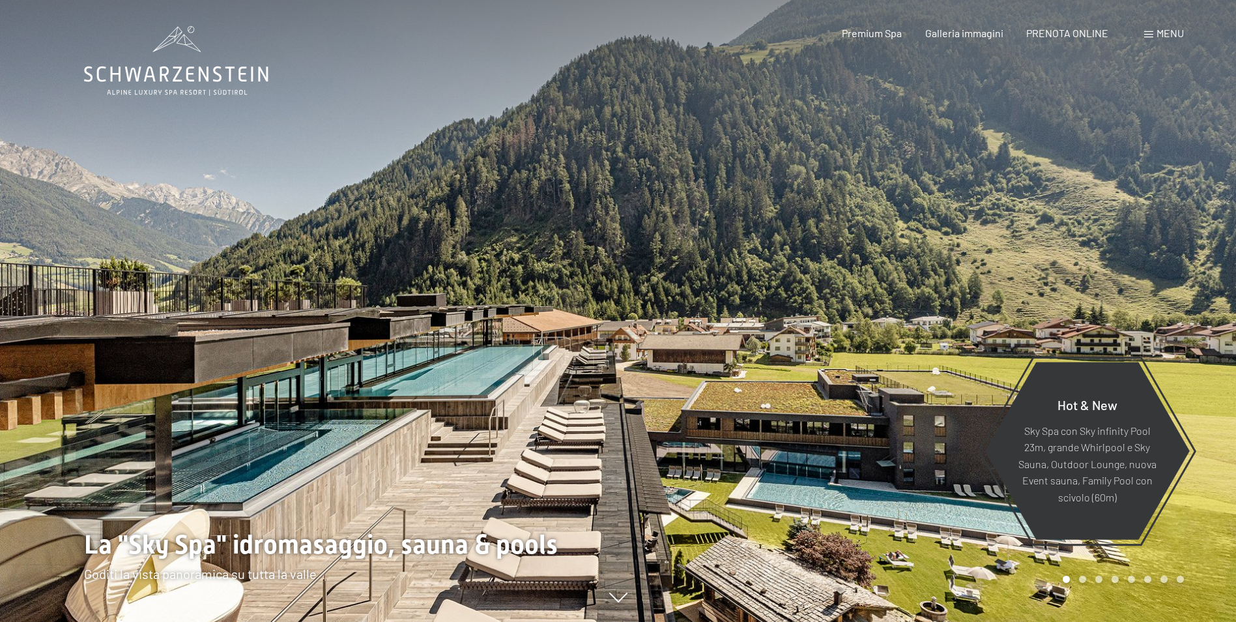
click at [834, 323] on div at bounding box center [927, 311] width 618 height 622
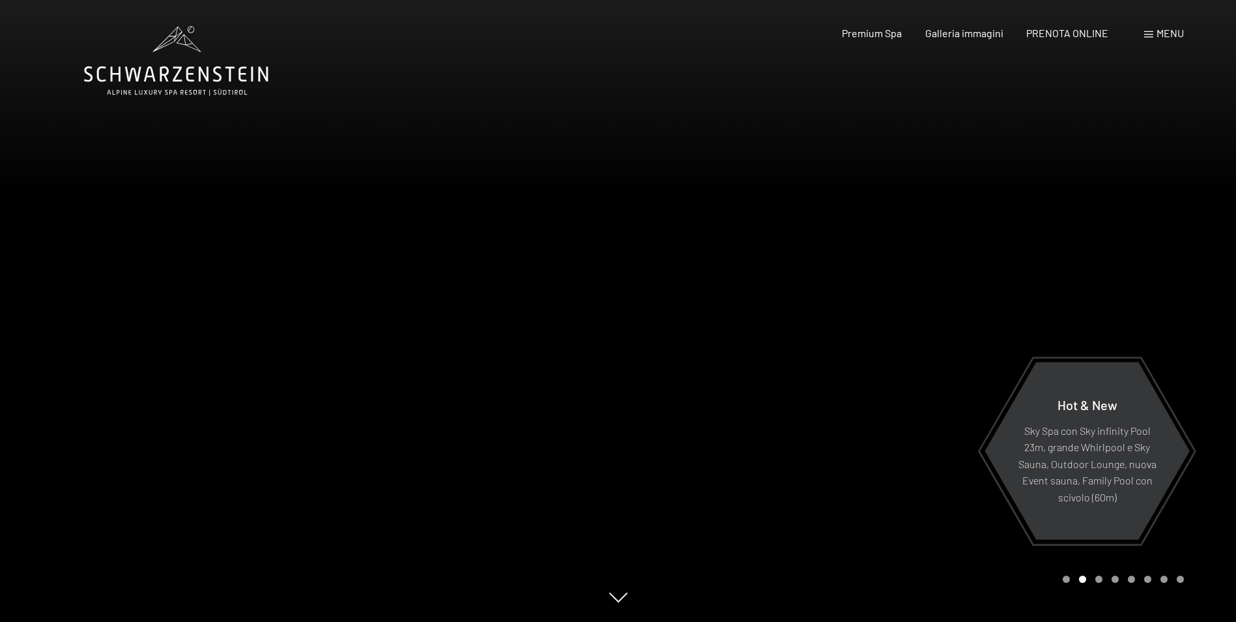
click at [834, 323] on div at bounding box center [927, 311] width 618 height 622
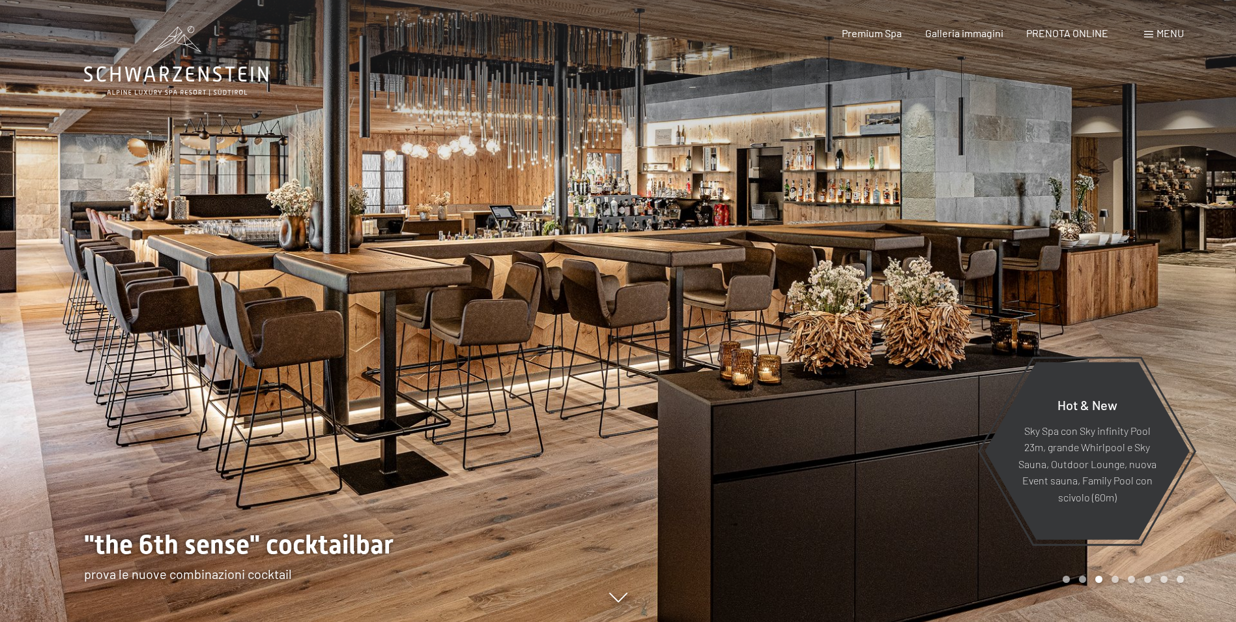
click at [911, 360] on div at bounding box center [927, 311] width 618 height 622
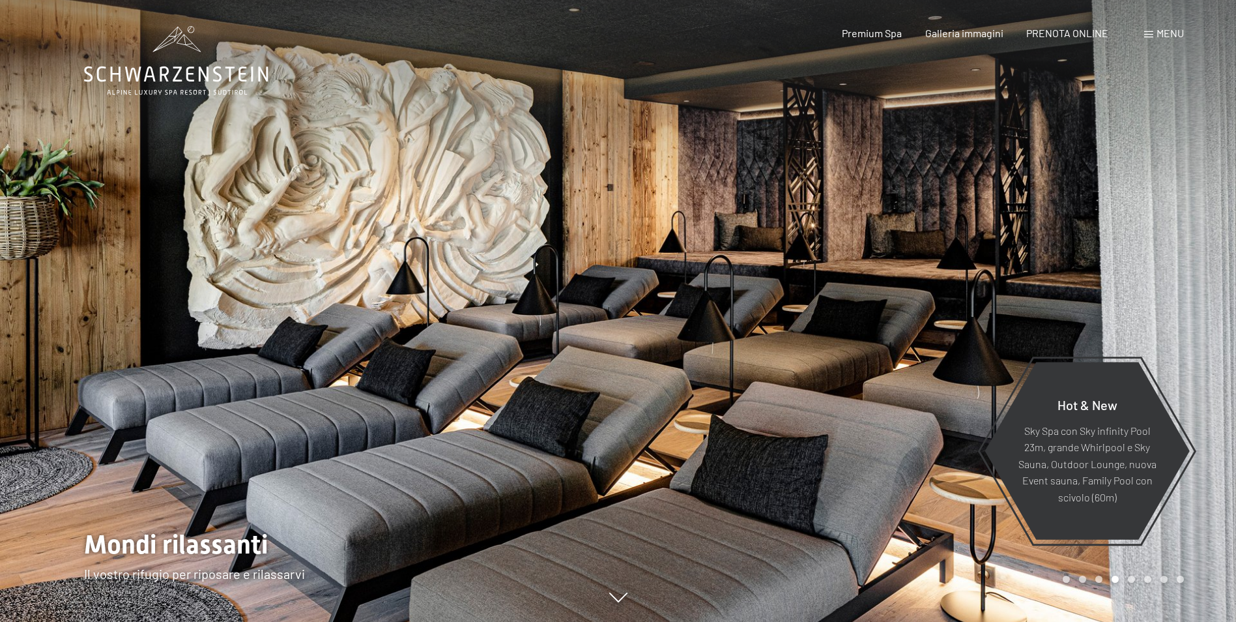
click at [972, 265] on div at bounding box center [927, 311] width 618 height 622
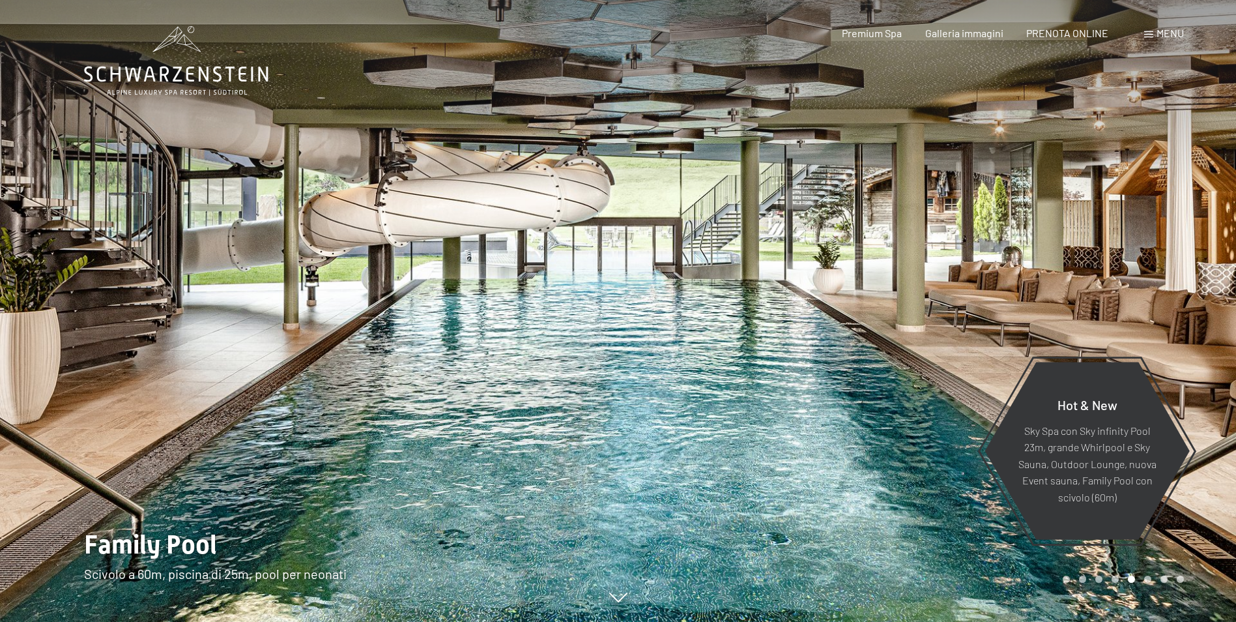
click at [1024, 216] on div at bounding box center [927, 311] width 618 height 622
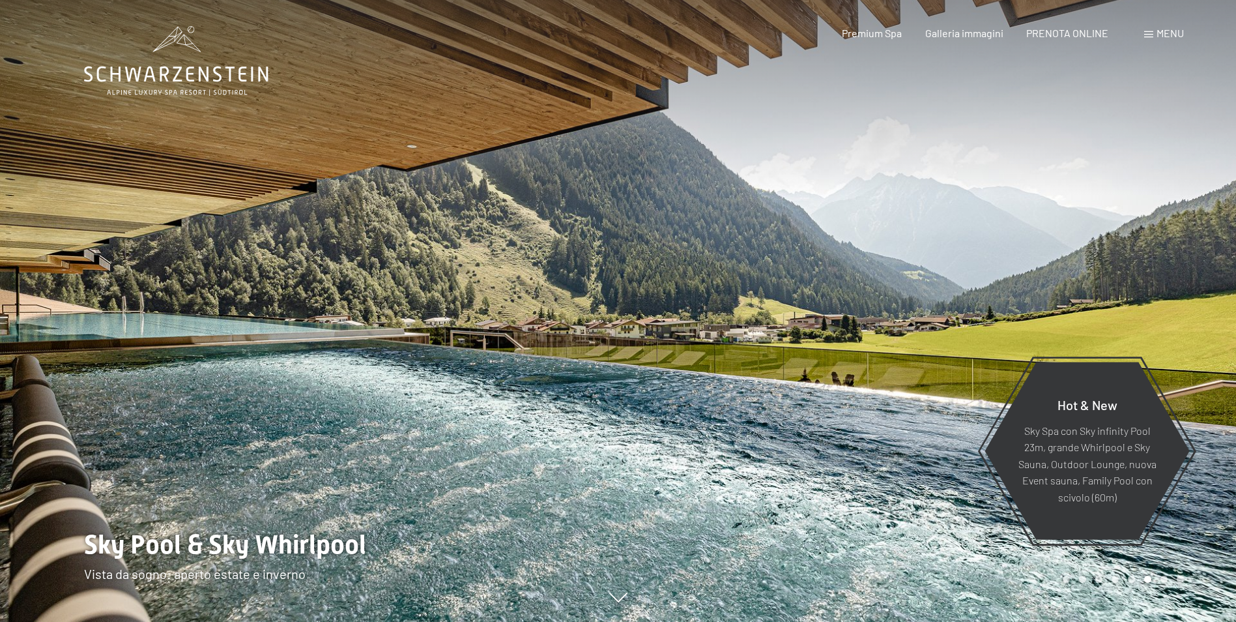
click at [976, 236] on div at bounding box center [927, 311] width 618 height 622
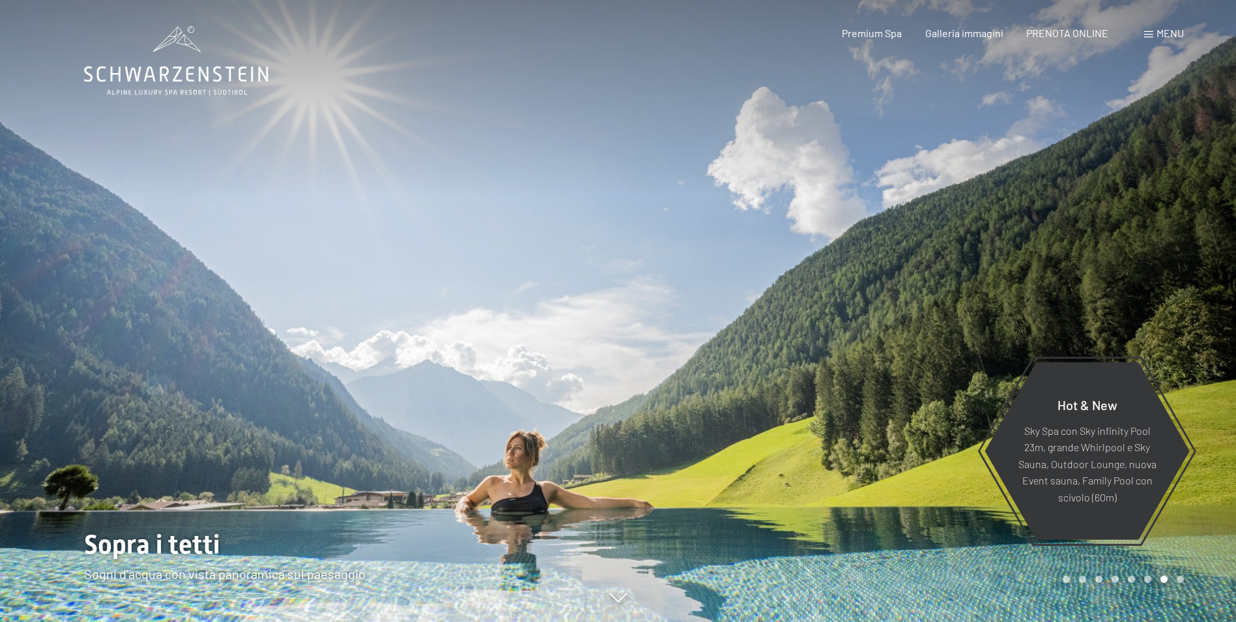
click at [976, 236] on div at bounding box center [927, 311] width 618 height 622
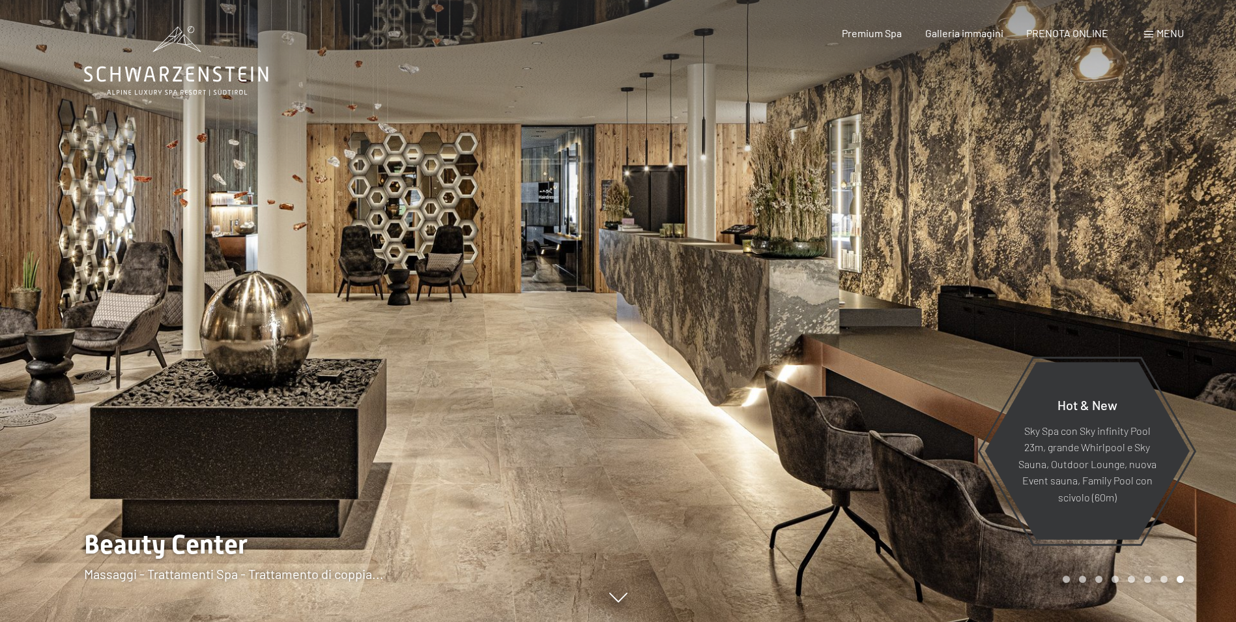
click at [976, 236] on div at bounding box center [927, 311] width 618 height 622
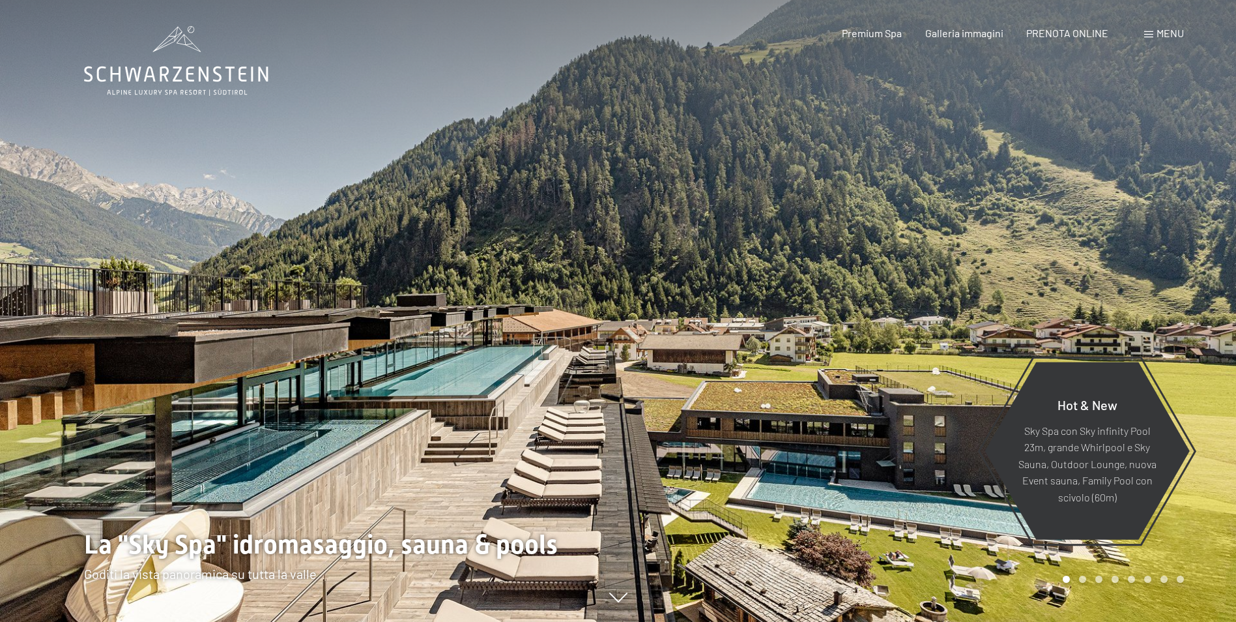
click at [976, 236] on div at bounding box center [927, 311] width 618 height 622
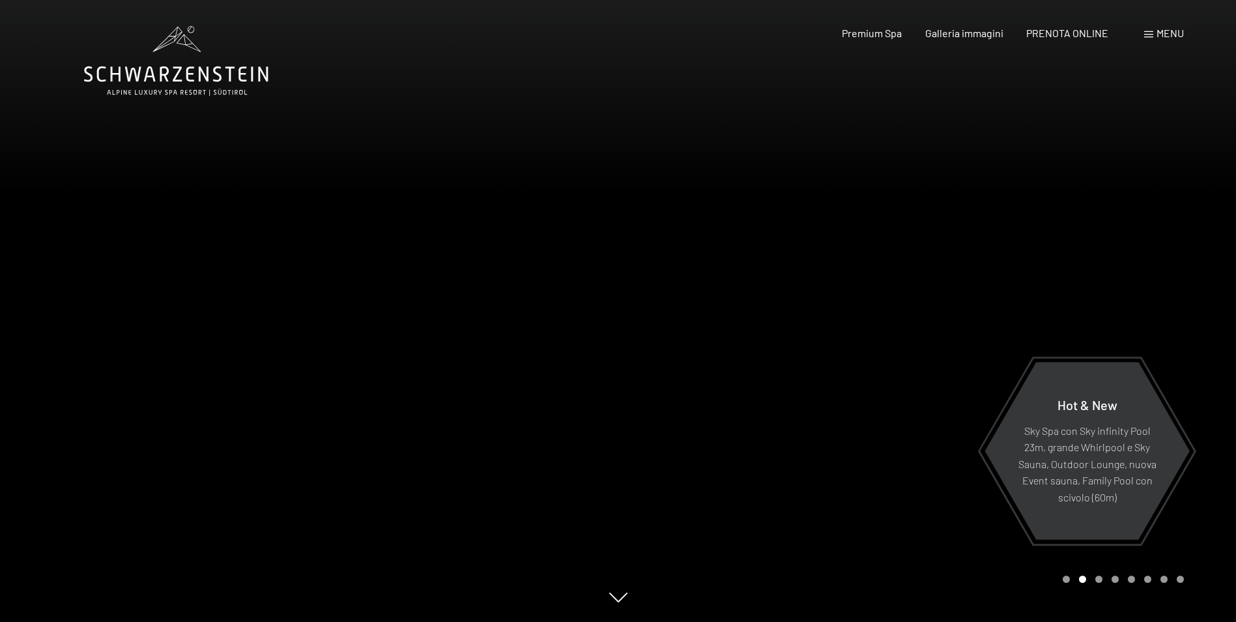
click at [976, 236] on div at bounding box center [927, 311] width 618 height 622
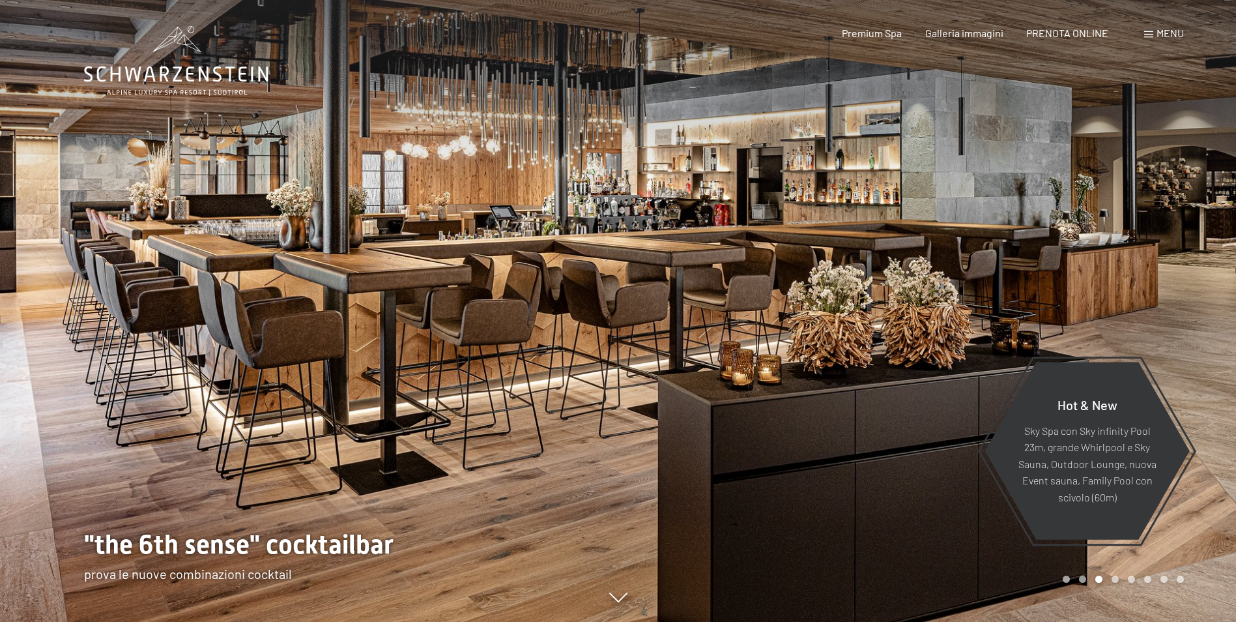
click at [976, 236] on div at bounding box center [927, 311] width 618 height 622
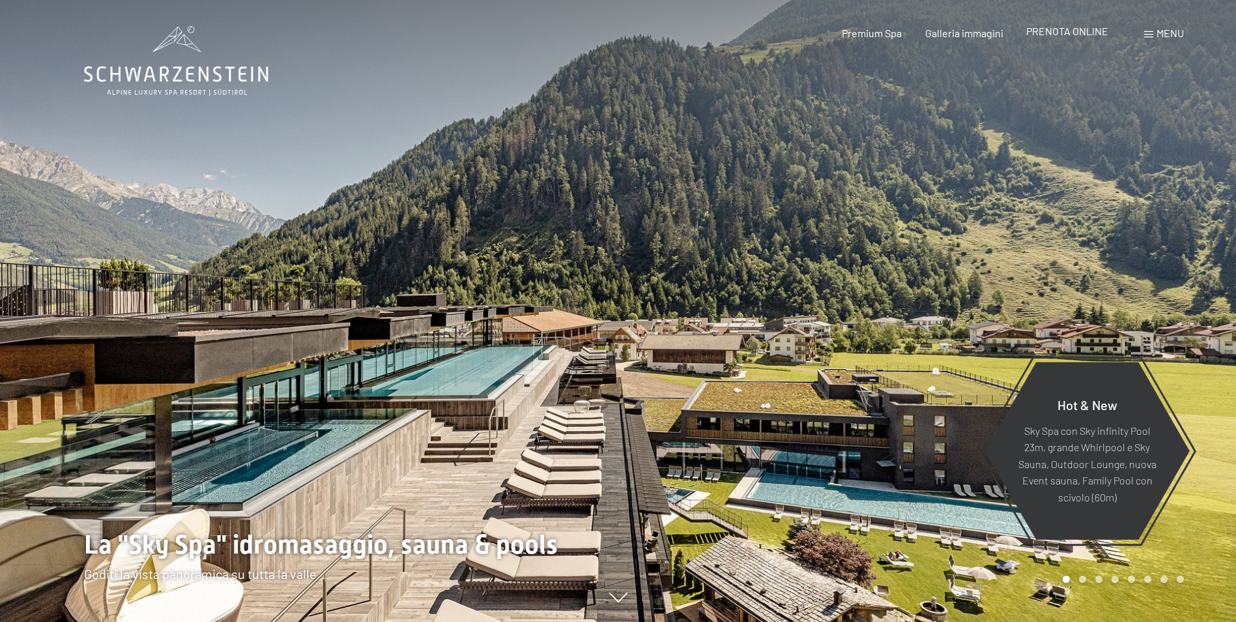
click at [1085, 34] on span "PRENOTA ONLINE" at bounding box center [1067, 31] width 82 height 12
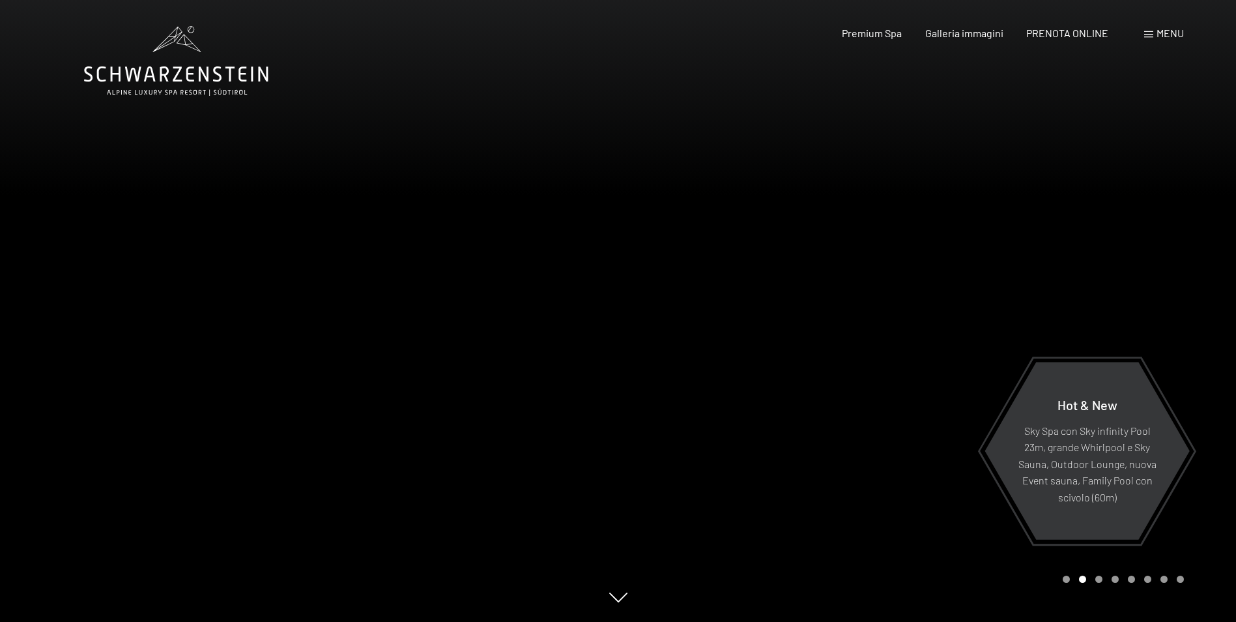
click at [974, 207] on div at bounding box center [927, 311] width 618 height 622
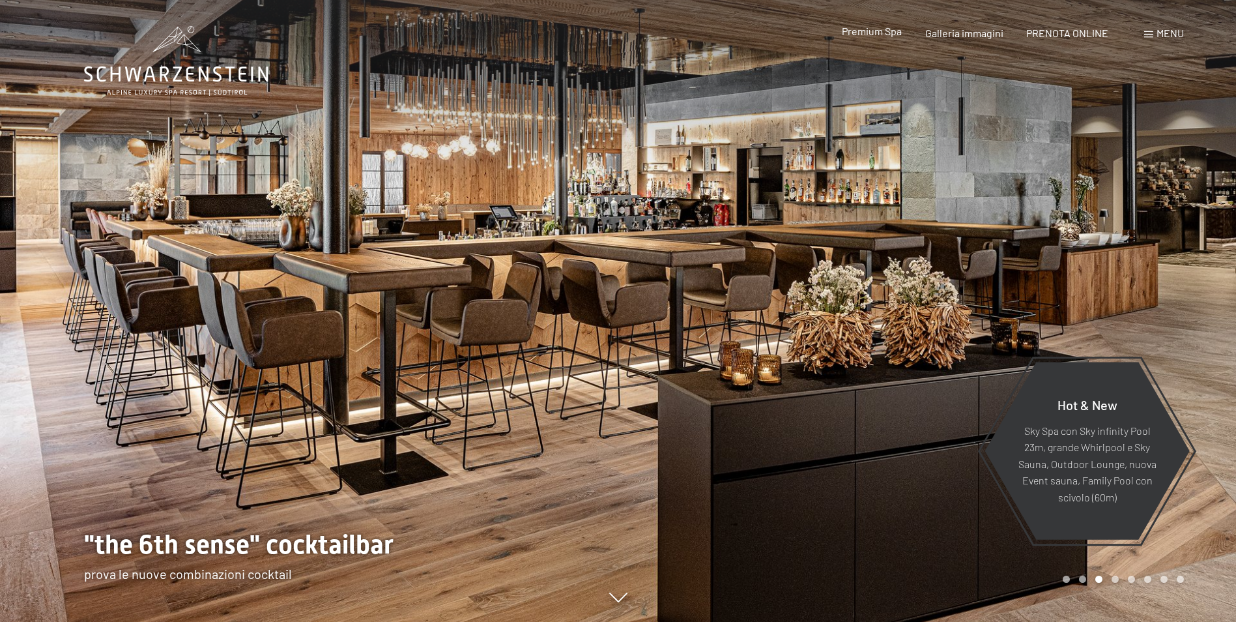
click at [877, 33] on span "Premium Spa" at bounding box center [872, 31] width 60 height 12
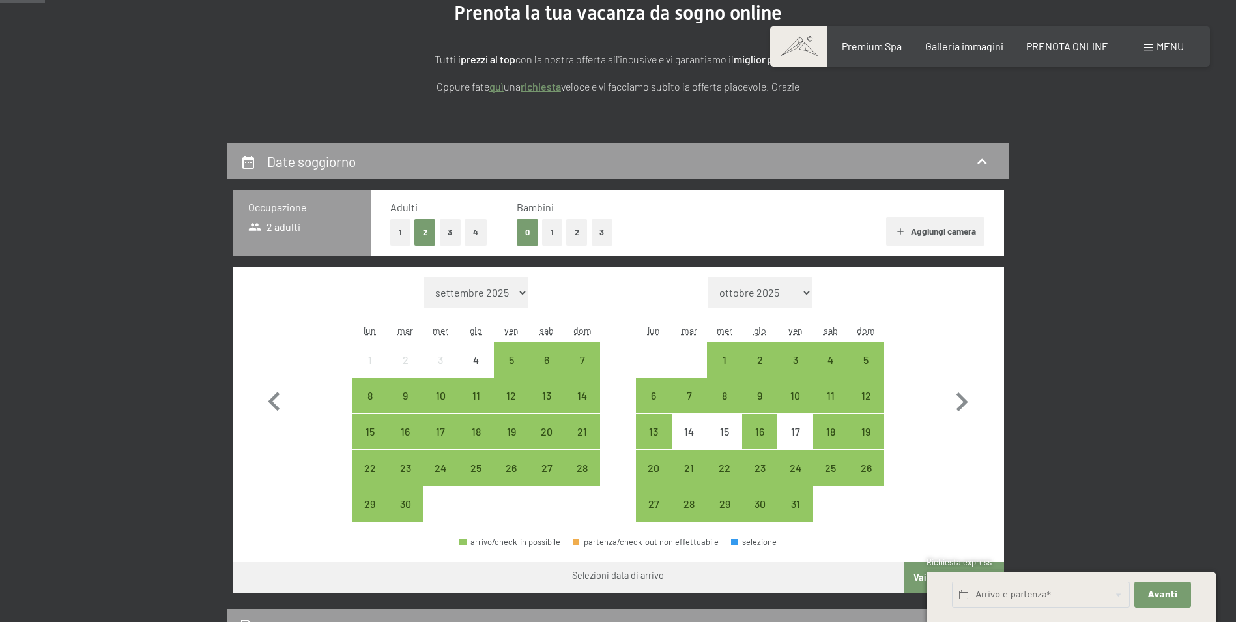
scroll to position [183, 0]
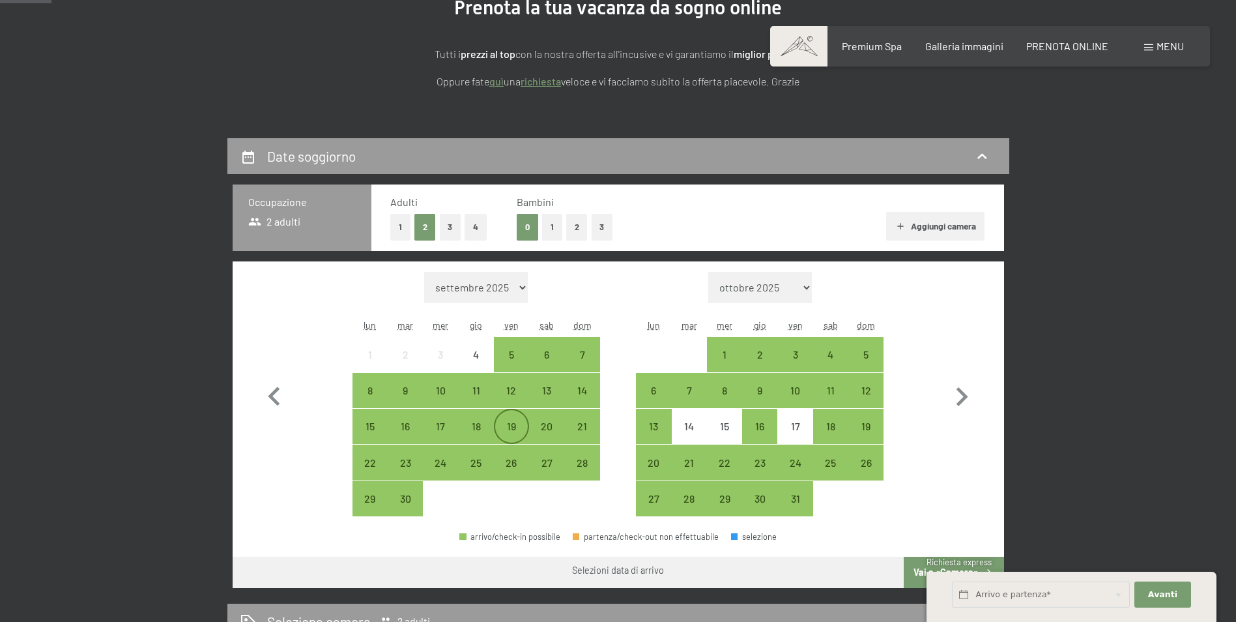
drag, startPoint x: 514, startPoint y: 414, endPoint x: 527, endPoint y: 419, distance: 13.8
click at [513, 415] on div "19" at bounding box center [511, 426] width 33 height 33
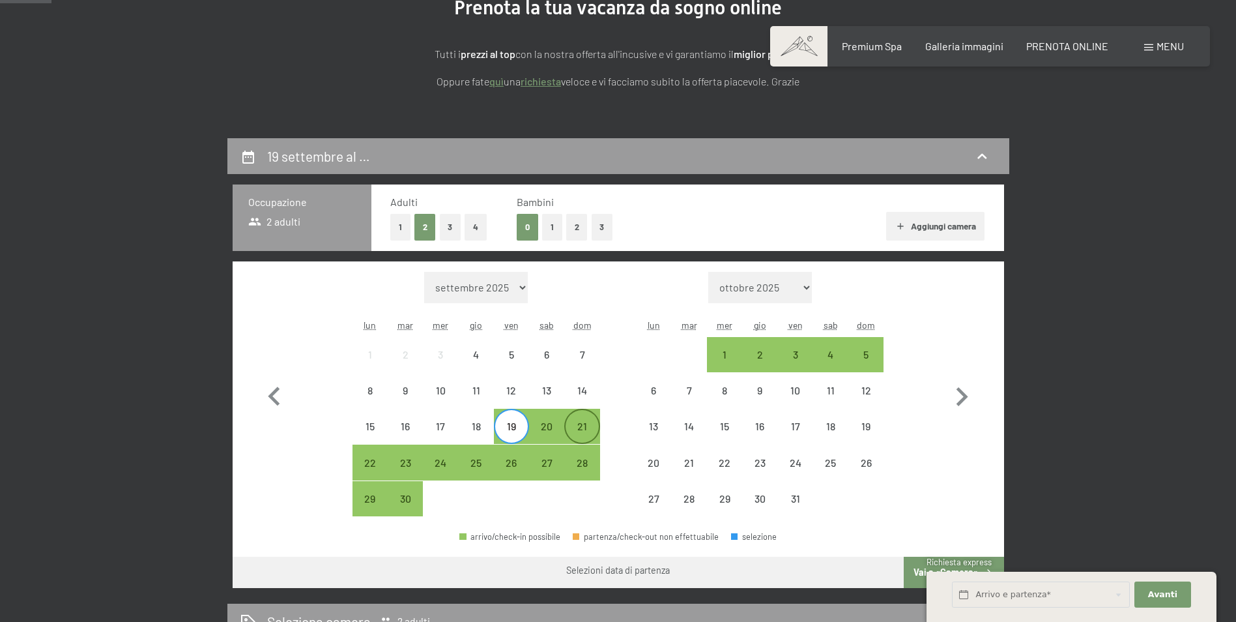
click at [575, 426] on div "21" at bounding box center [582, 437] width 33 height 33
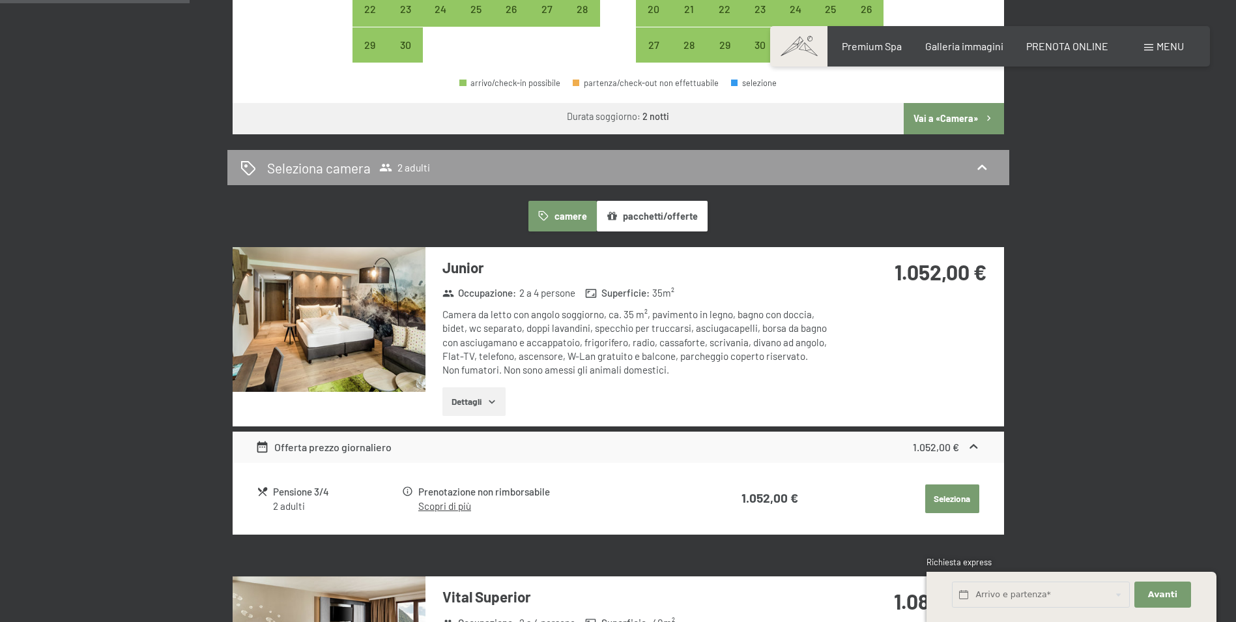
scroll to position [647, 0]
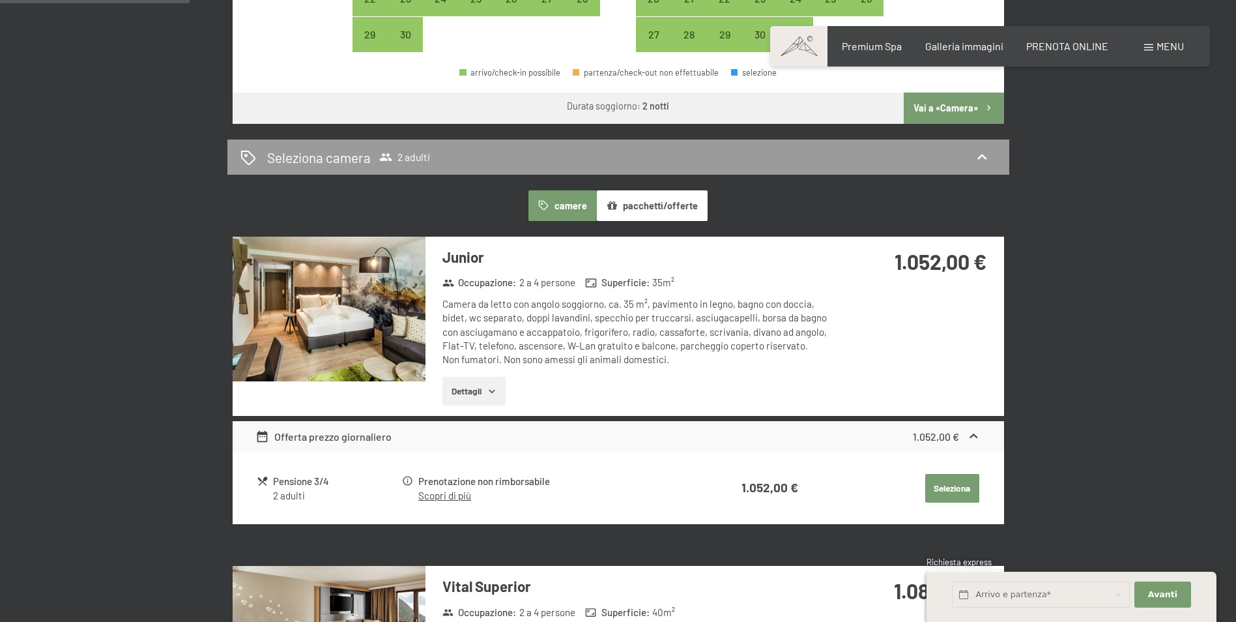
click at [471, 390] on button "Dettagli" at bounding box center [473, 391] width 63 height 29
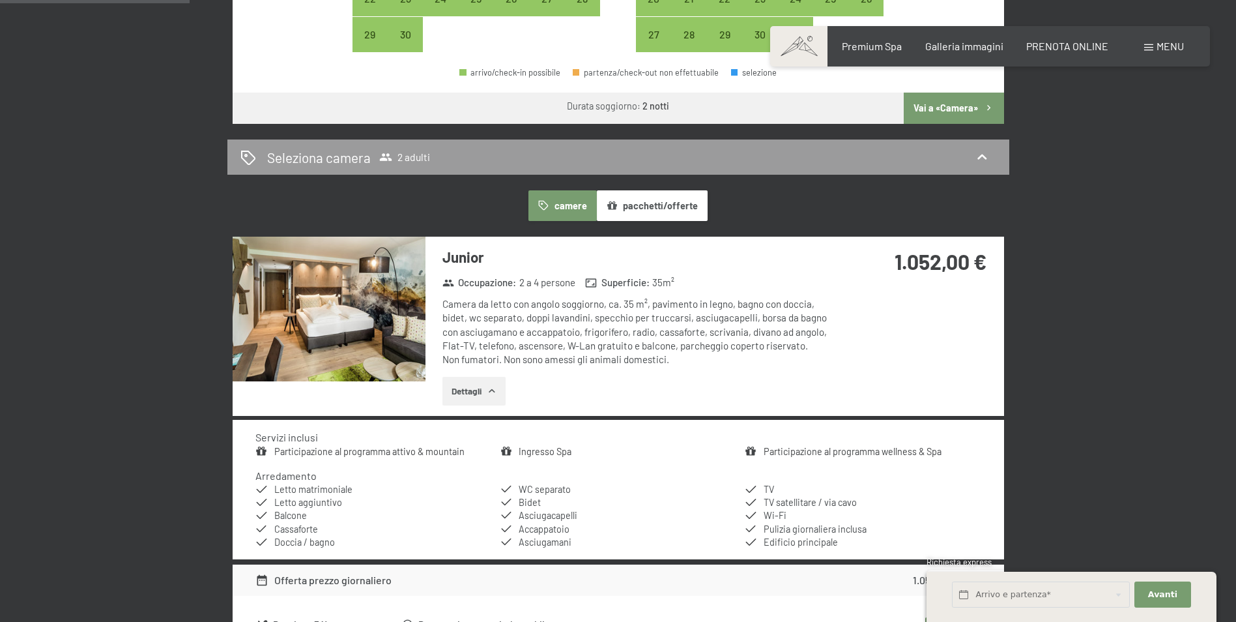
click at [360, 340] on img at bounding box center [329, 309] width 193 height 145
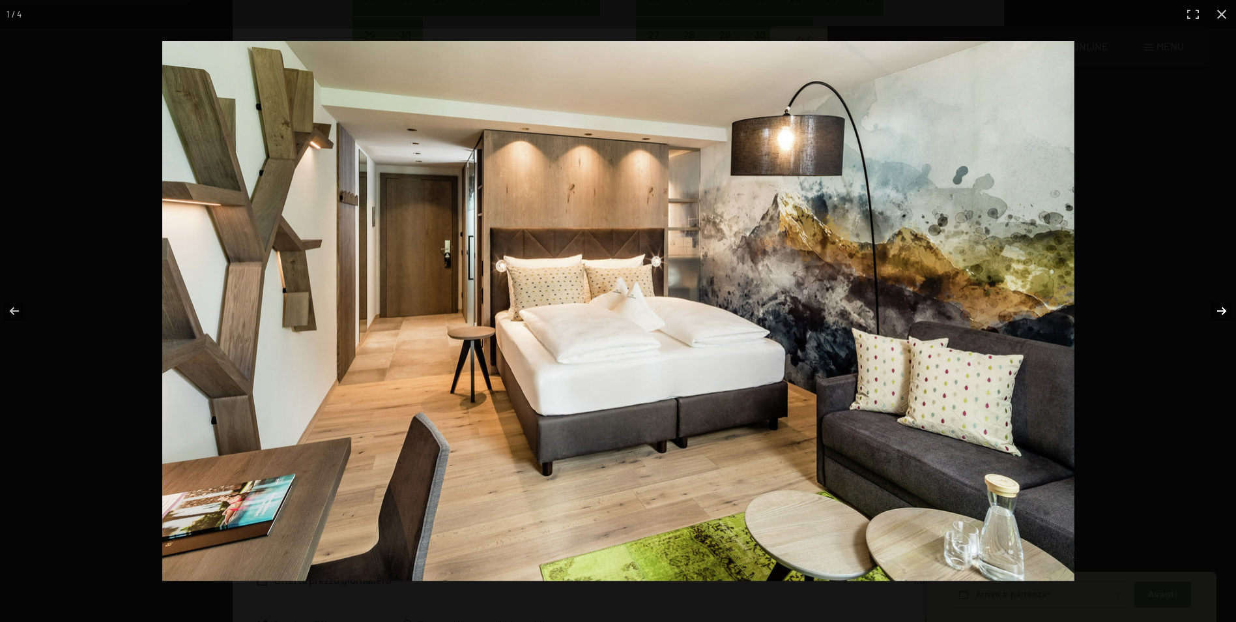
click at [1219, 309] on button "button" at bounding box center [1214, 310] width 46 height 65
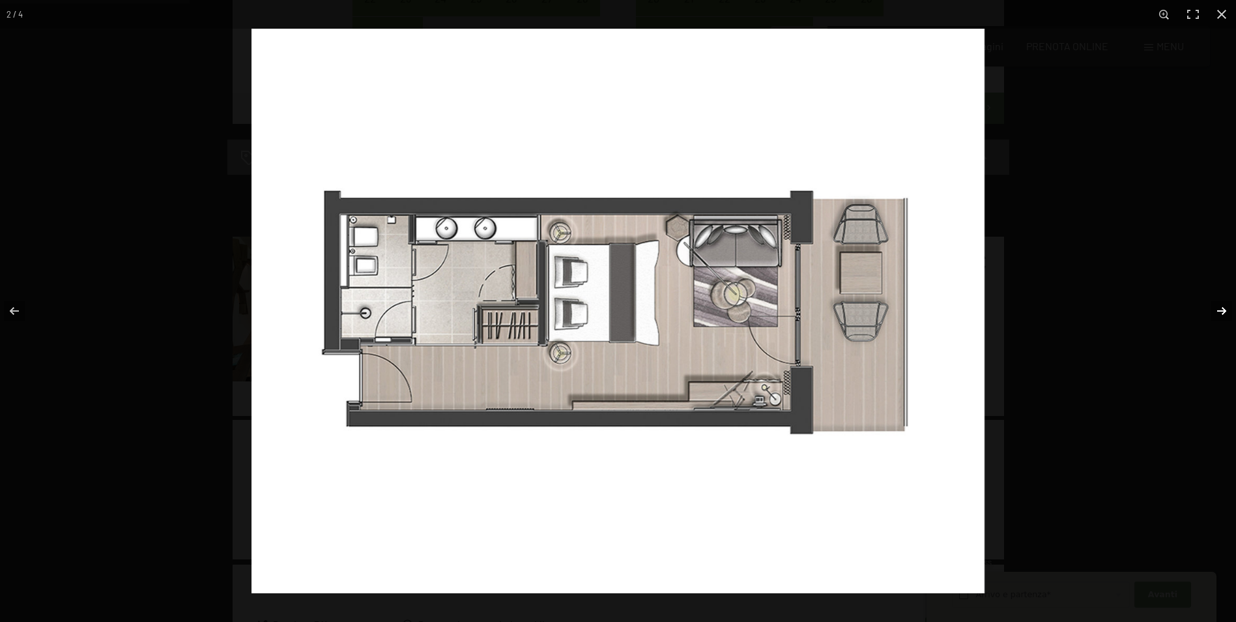
click at [1219, 309] on button "button" at bounding box center [1214, 310] width 46 height 65
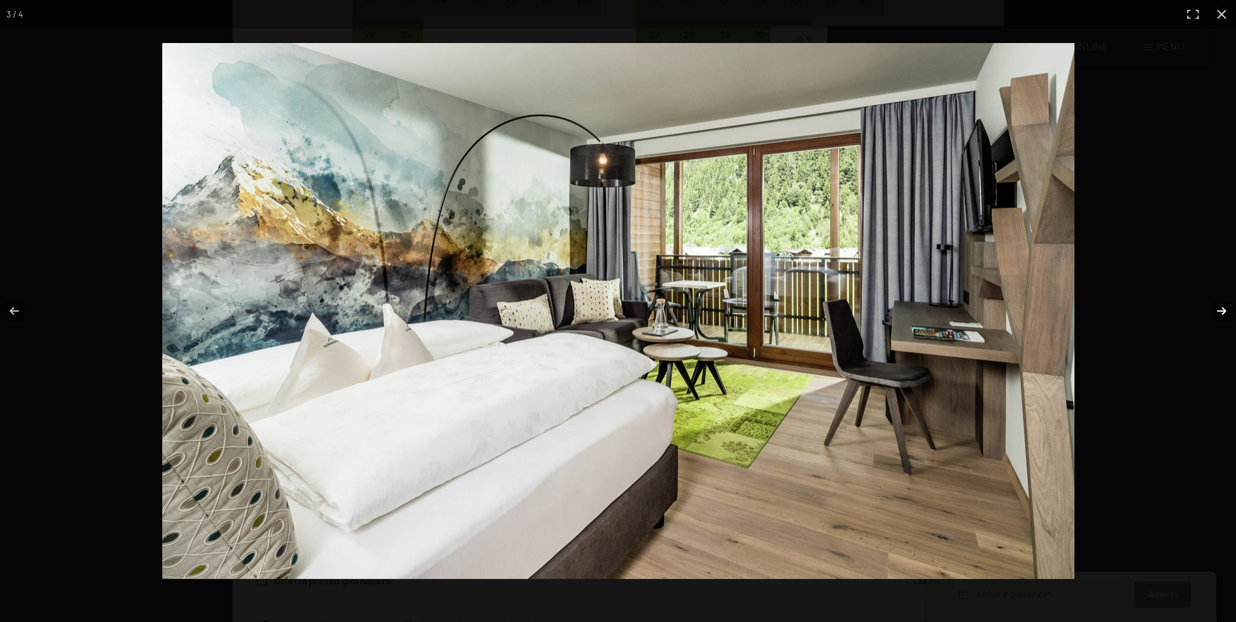
click at [1219, 309] on button "button" at bounding box center [1214, 310] width 46 height 65
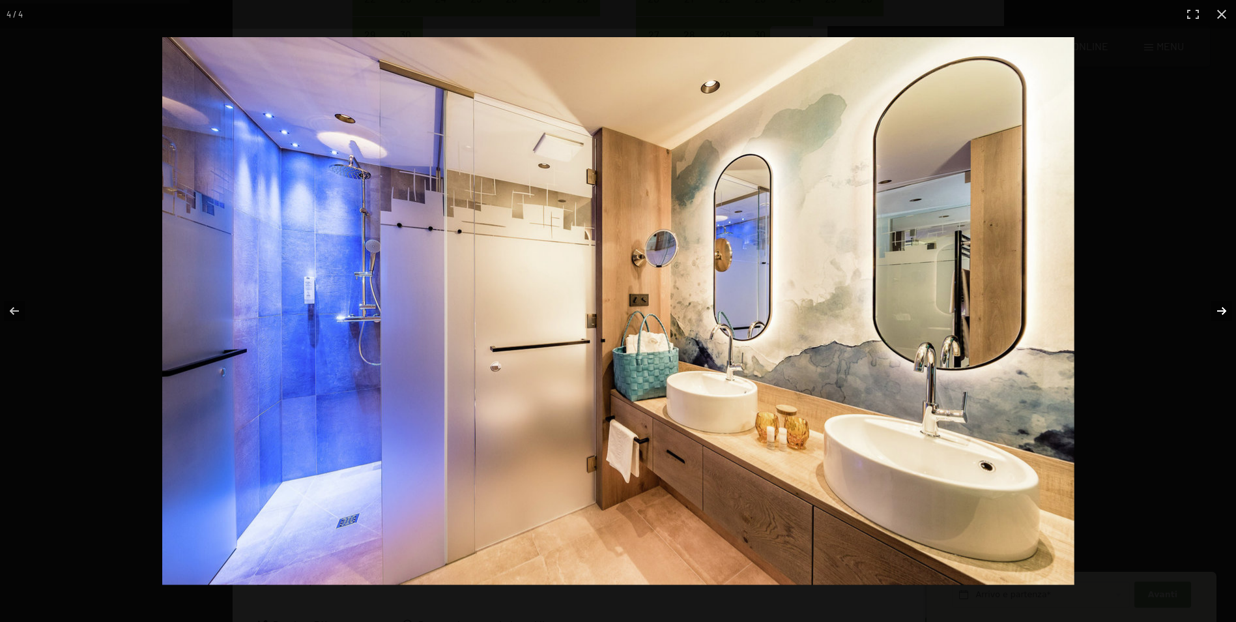
click at [1219, 309] on button "button" at bounding box center [1214, 310] width 46 height 65
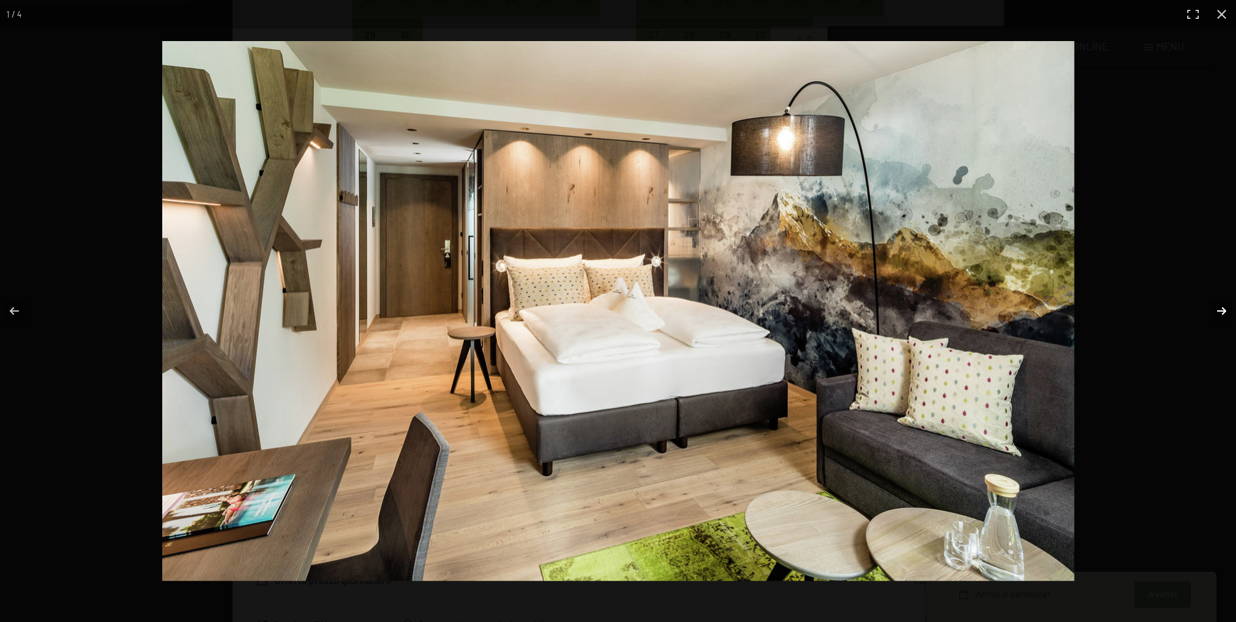
click at [1219, 309] on button "button" at bounding box center [1214, 310] width 46 height 65
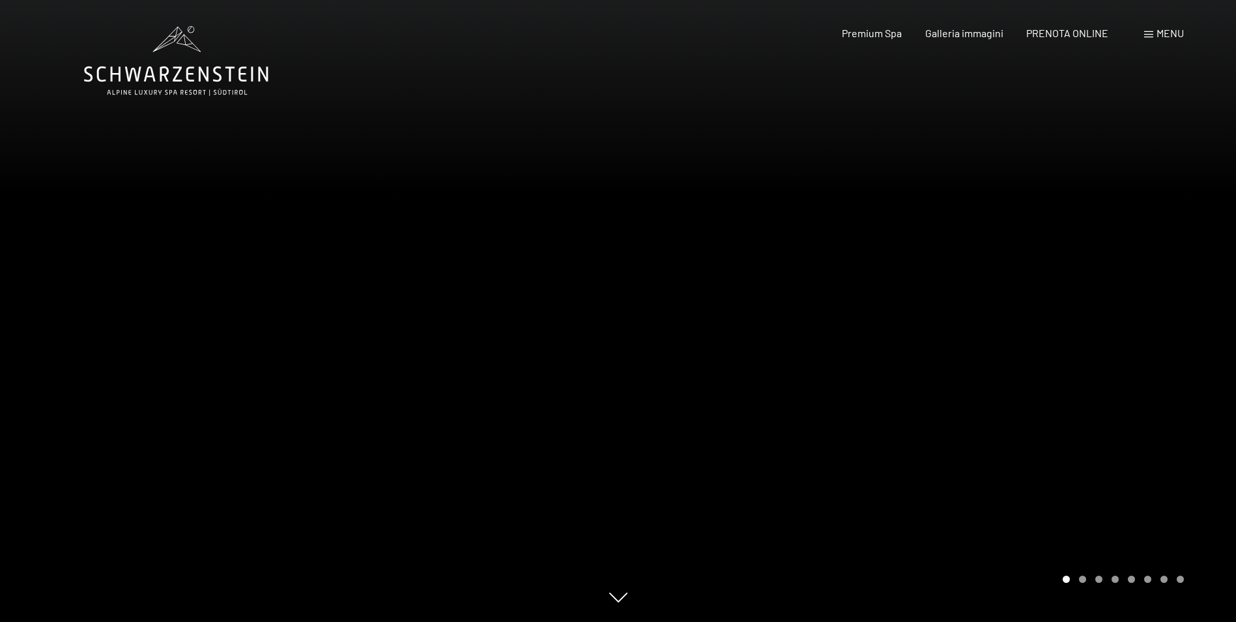
click at [1195, 364] on div at bounding box center [927, 311] width 618 height 622
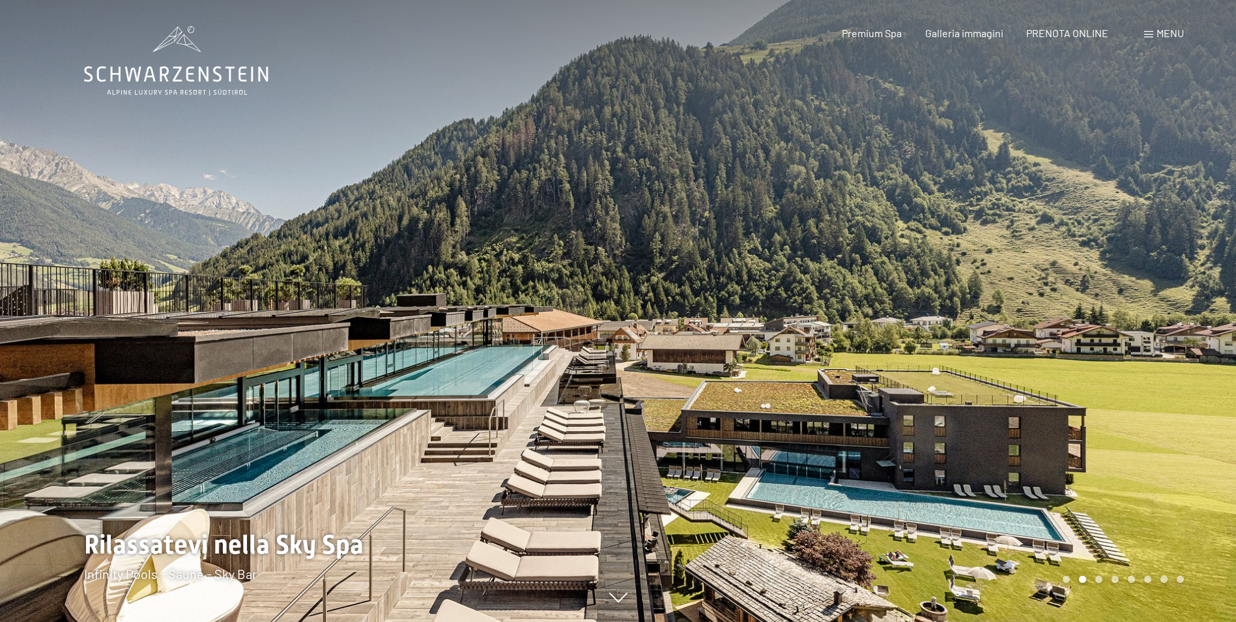
click at [734, 432] on div at bounding box center [927, 311] width 618 height 622
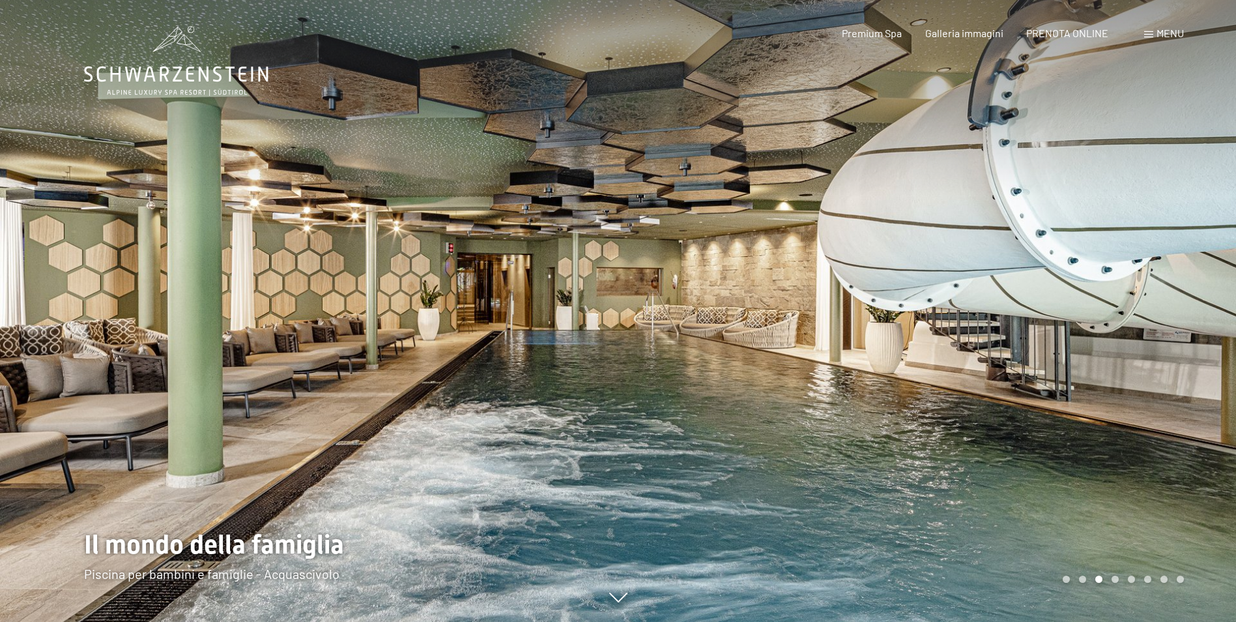
click at [833, 380] on div at bounding box center [927, 311] width 618 height 622
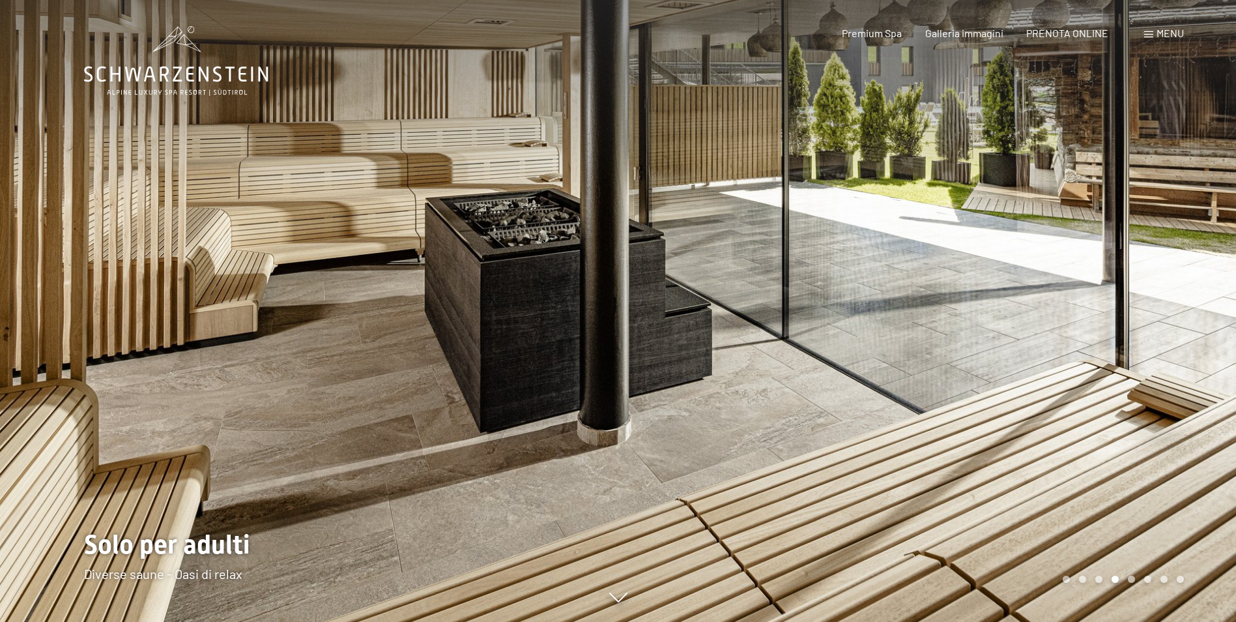
click at [850, 368] on div at bounding box center [927, 311] width 618 height 622
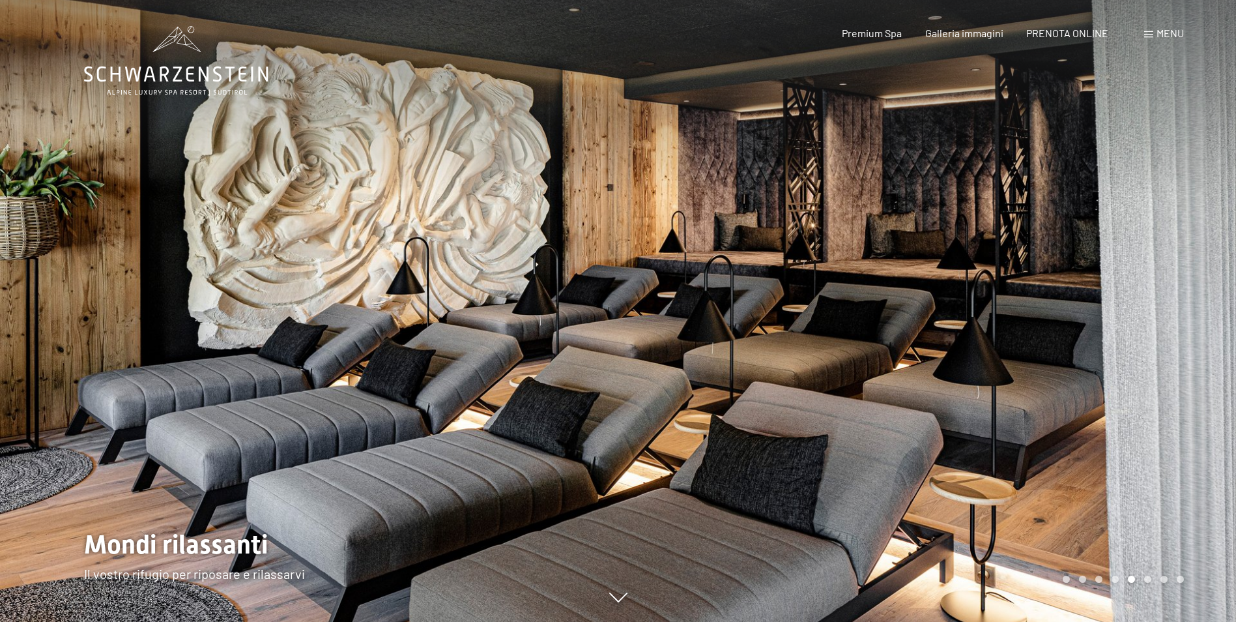
click at [853, 365] on div at bounding box center [927, 311] width 618 height 622
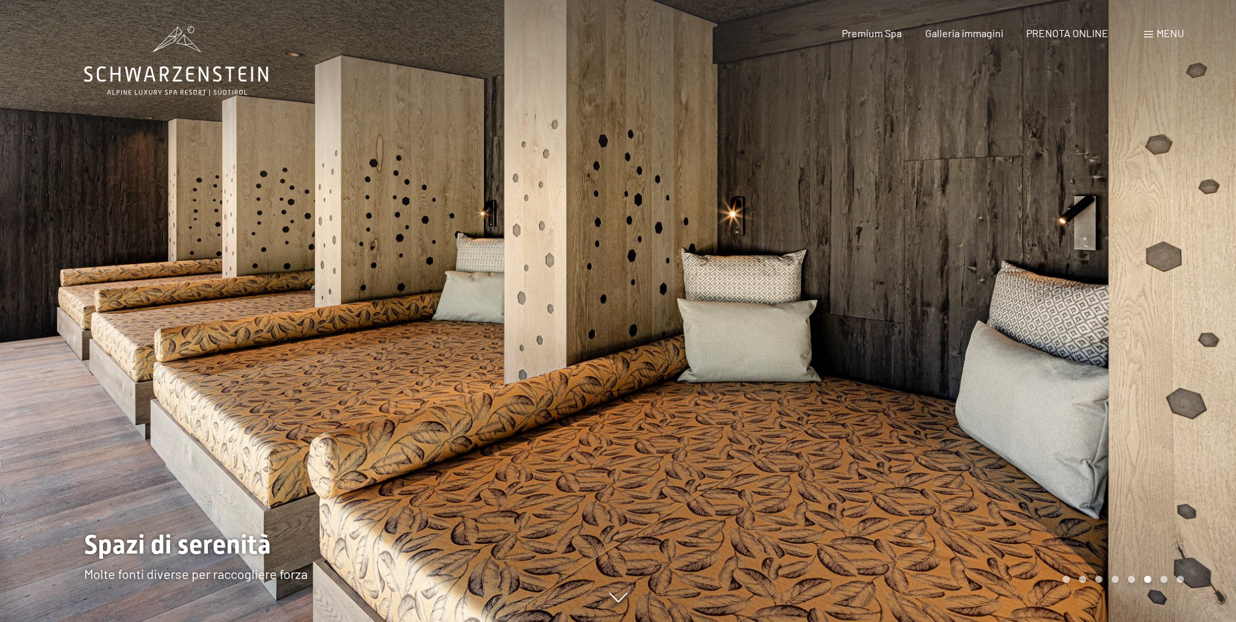
click at [854, 362] on div at bounding box center [927, 311] width 618 height 622
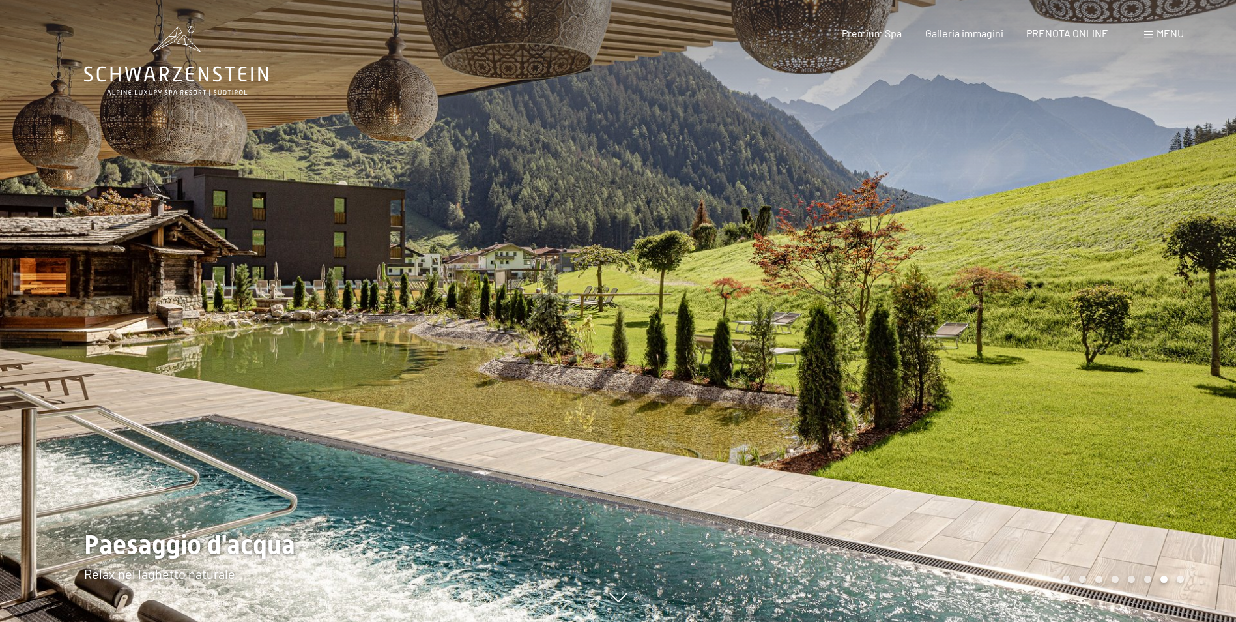
click at [1020, 276] on div at bounding box center [927, 311] width 618 height 622
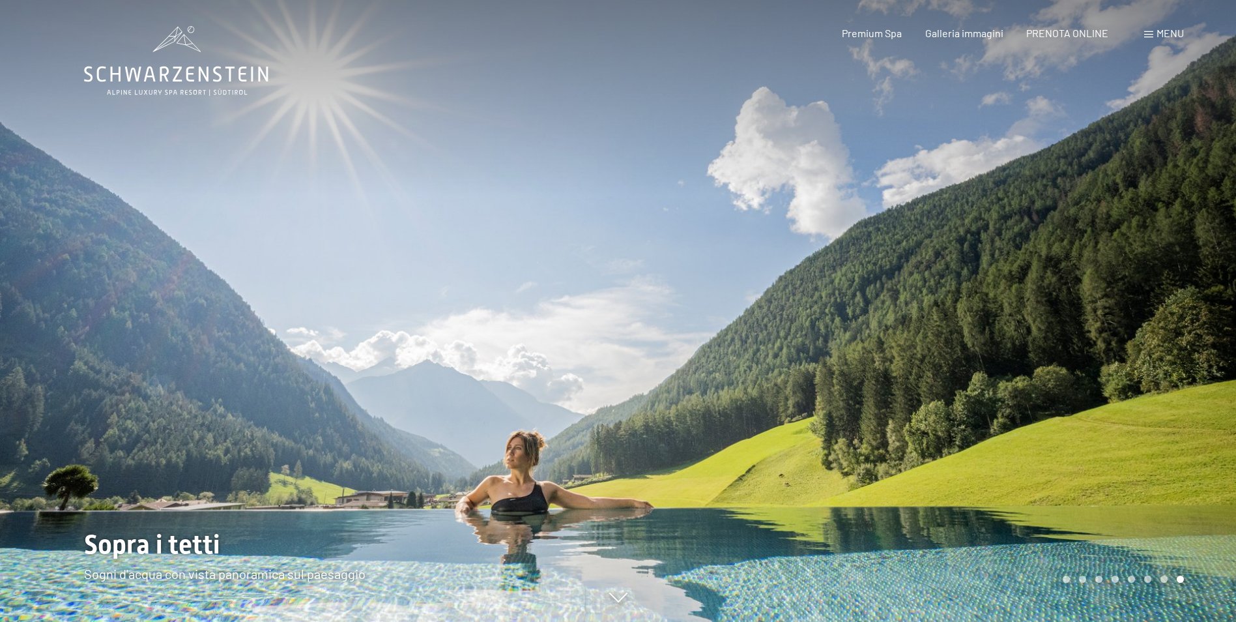
click at [1020, 276] on div at bounding box center [927, 311] width 618 height 622
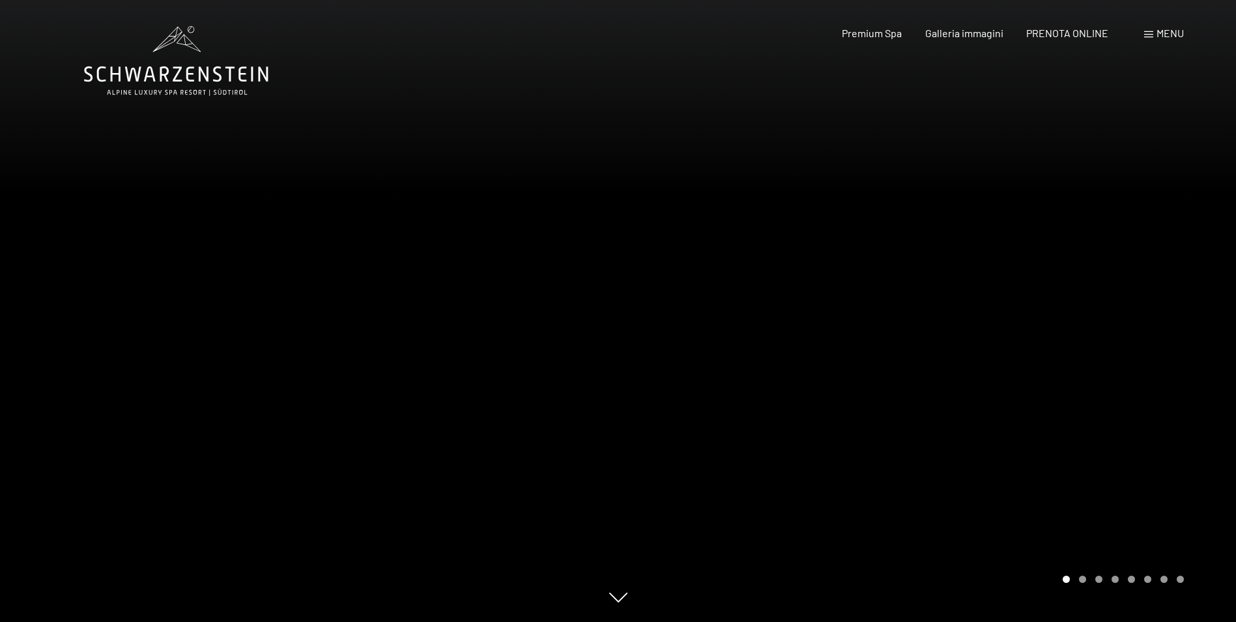
click at [1020, 276] on div at bounding box center [927, 311] width 618 height 622
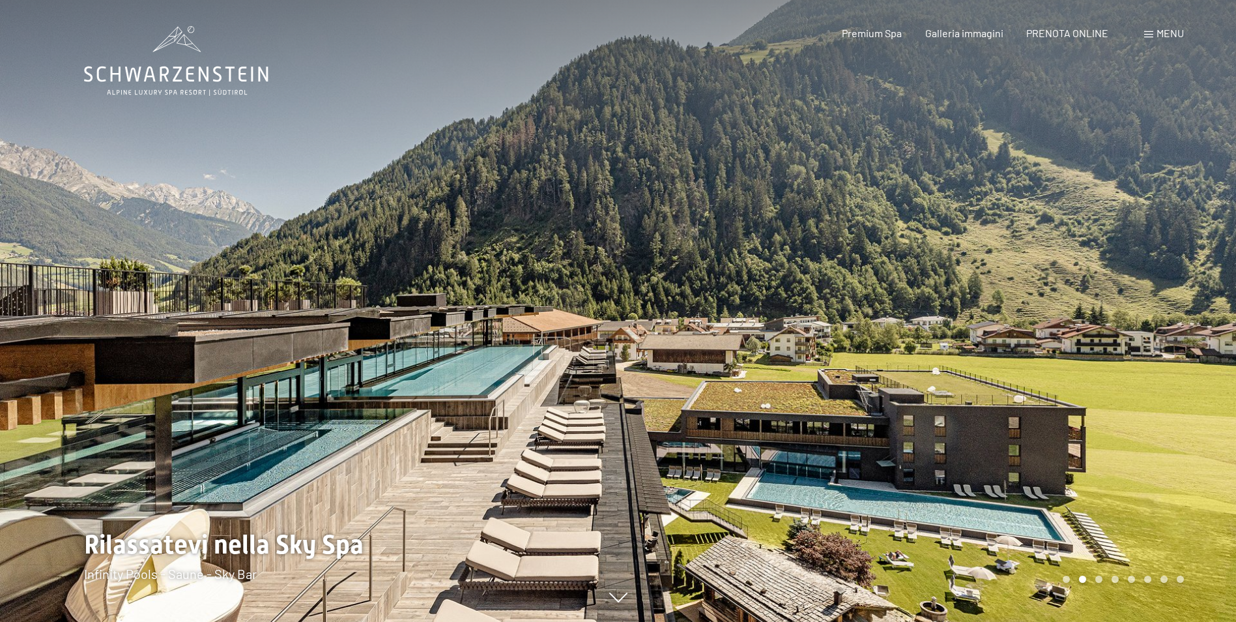
click at [1015, 275] on div at bounding box center [927, 311] width 618 height 622
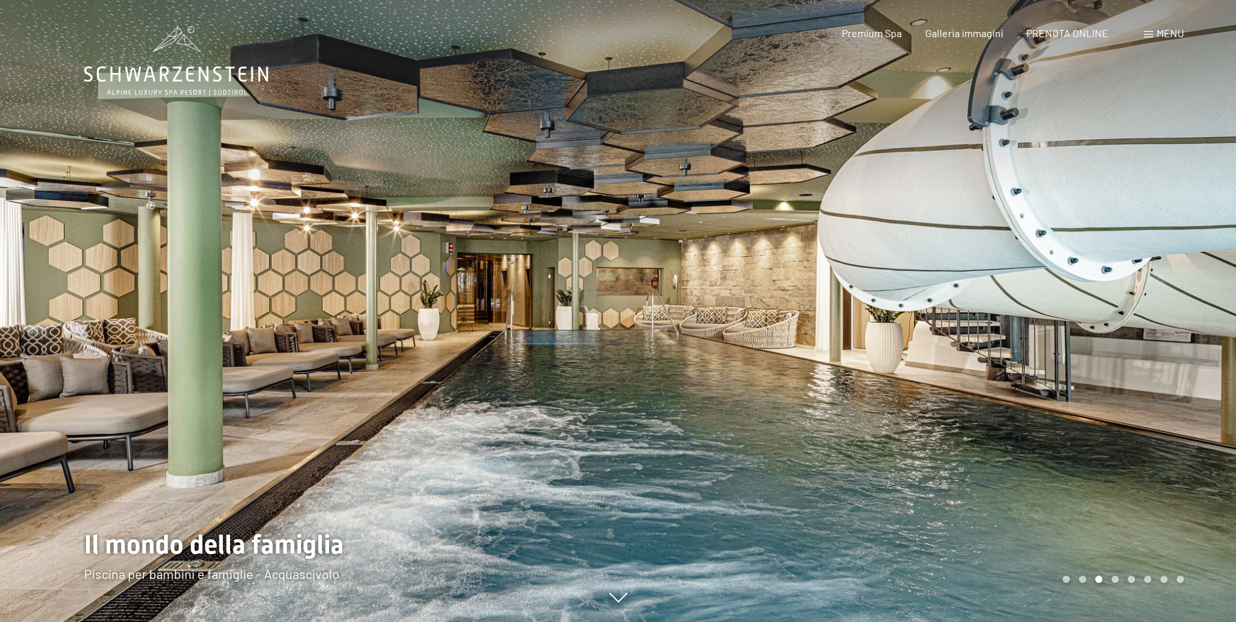
click at [1163, 34] on span "Menu" at bounding box center [1170, 33] width 27 height 12
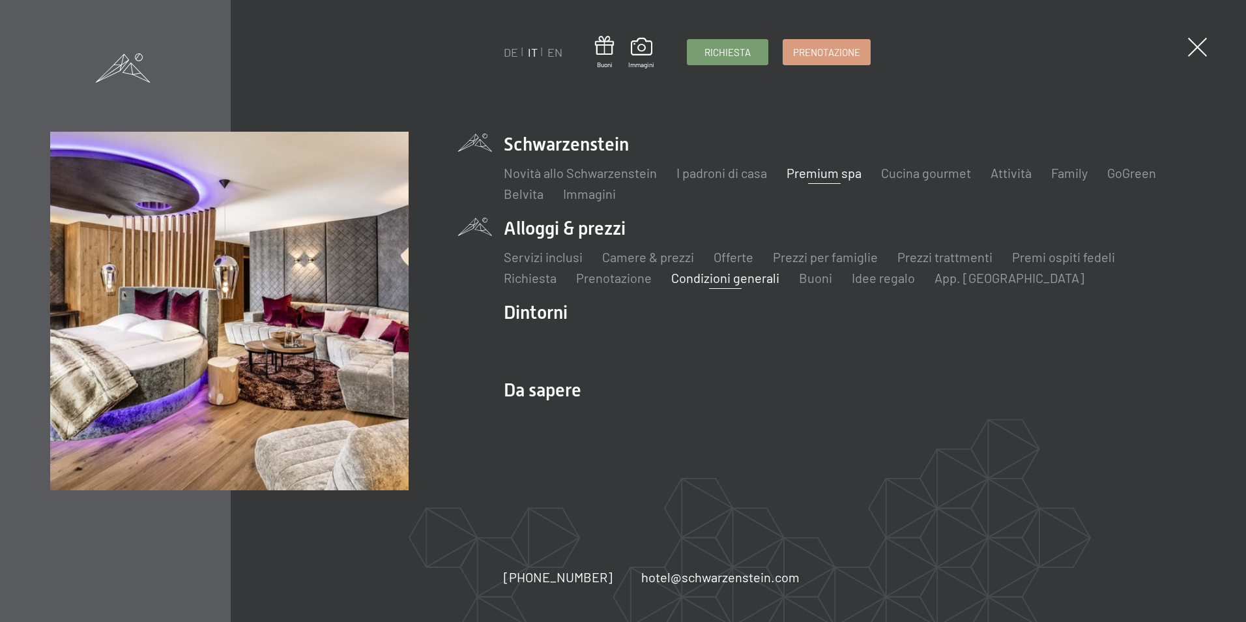
click at [727, 282] on link "Condizioni generali" at bounding box center [725, 278] width 108 height 16
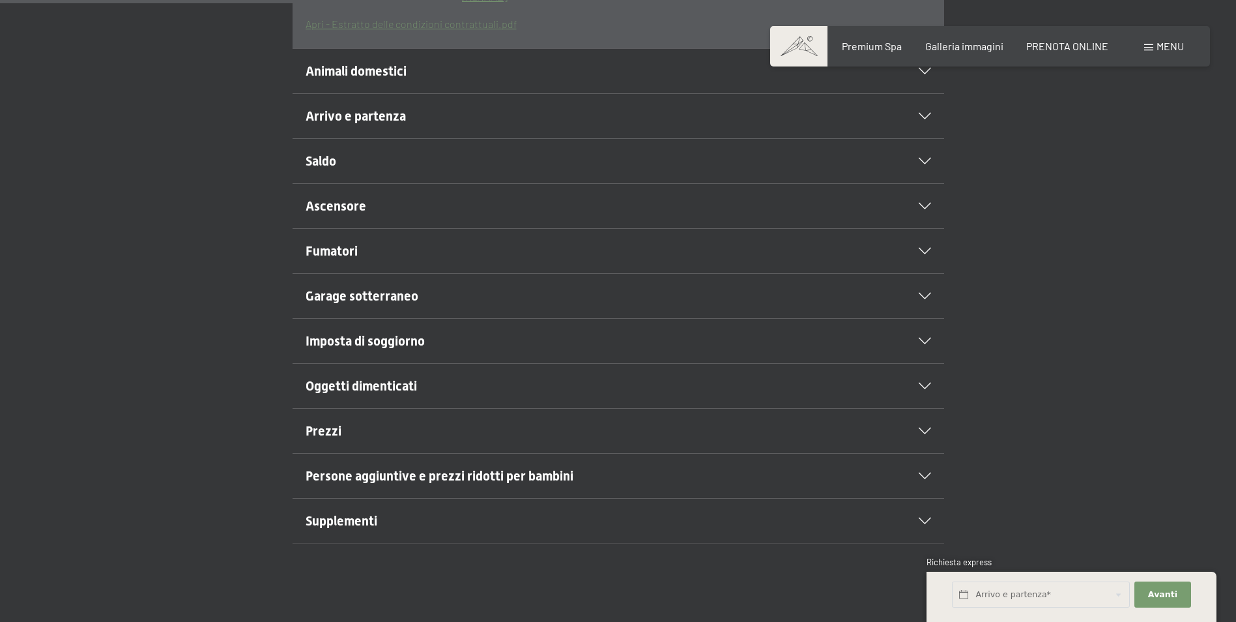
scroll to position [603, 0]
click at [393, 111] on span "Arrivo e partenza" at bounding box center [356, 114] width 100 height 16
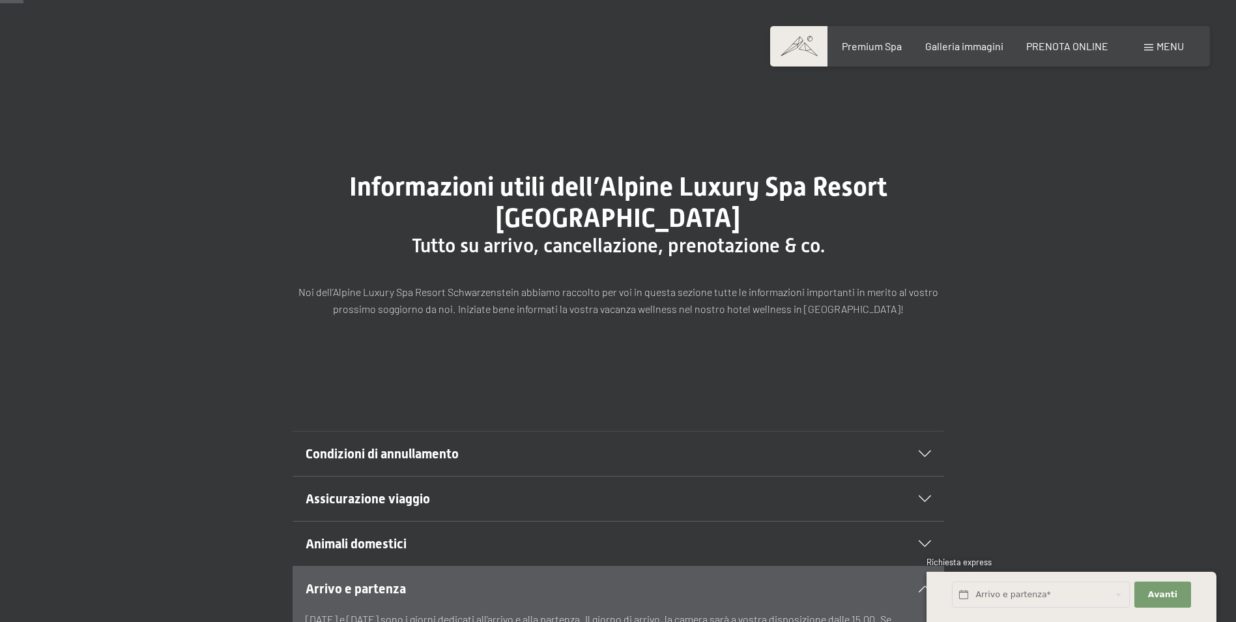
scroll to position [0, 0]
